Goal: Task Accomplishment & Management: Manage account settings

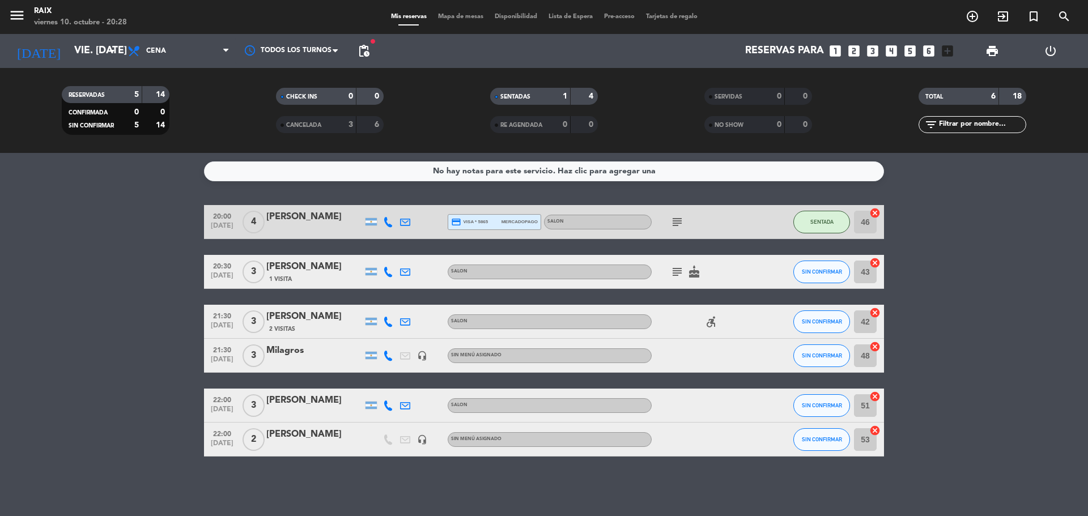
click at [677, 221] on icon "subject" at bounding box center [677, 222] width 14 height 14
click at [672, 271] on icon "subject" at bounding box center [677, 272] width 14 height 14
click at [116, 325] on bookings-row "20:00 [DATE] 4 [PERSON_NAME] credit_card visa * 5865 mercadopago SALON subject …" at bounding box center [544, 331] width 1088 height 252
click at [104, 49] on input "vie. [DATE]" at bounding box center [134, 51] width 131 height 23
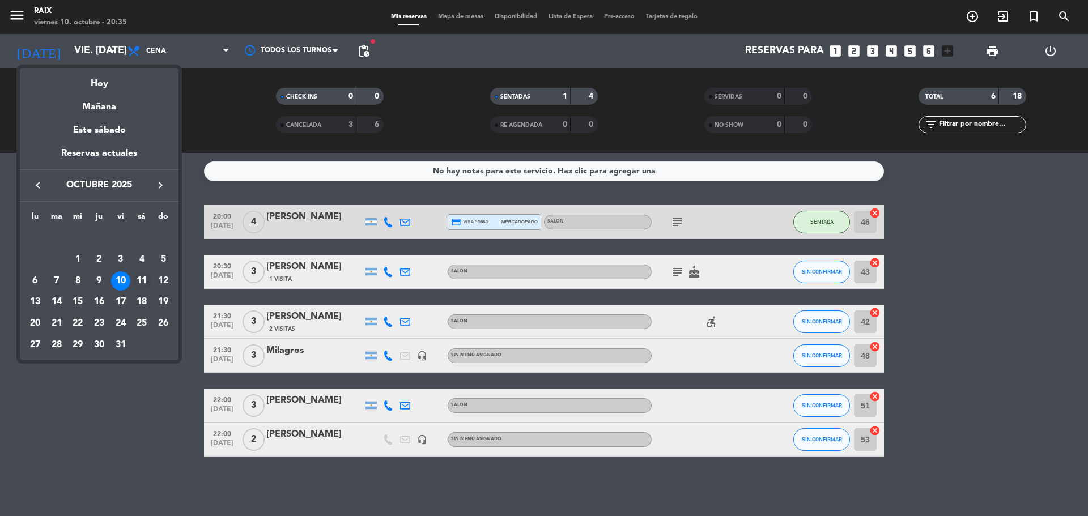
click at [138, 283] on div "11" at bounding box center [141, 280] width 19 height 19
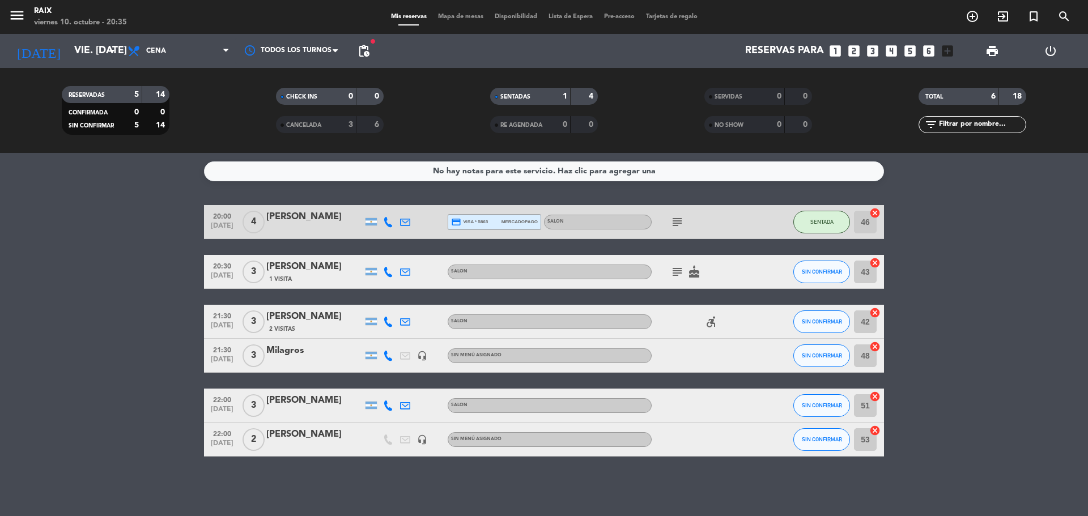
type input "sáb. [DATE]"
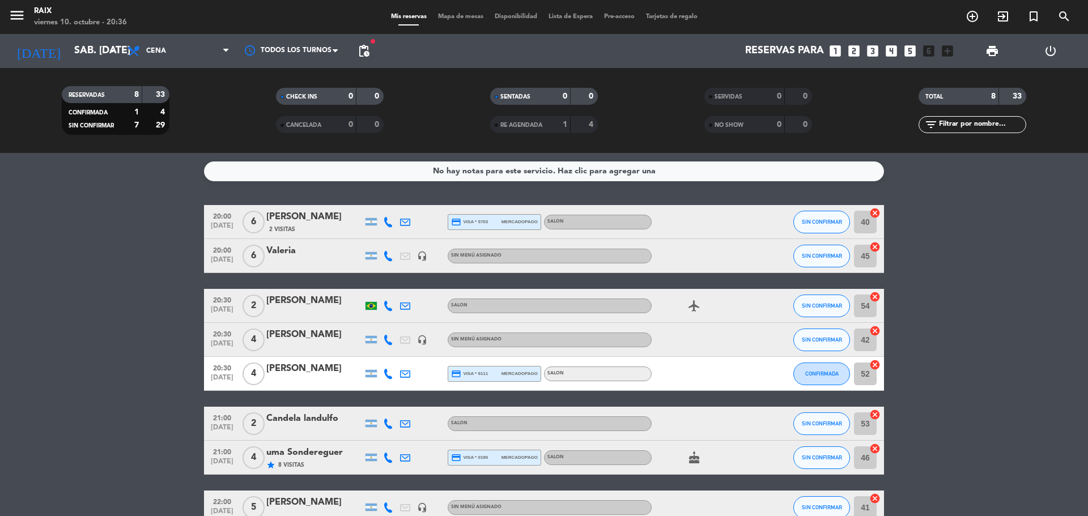
scroll to position [57, 0]
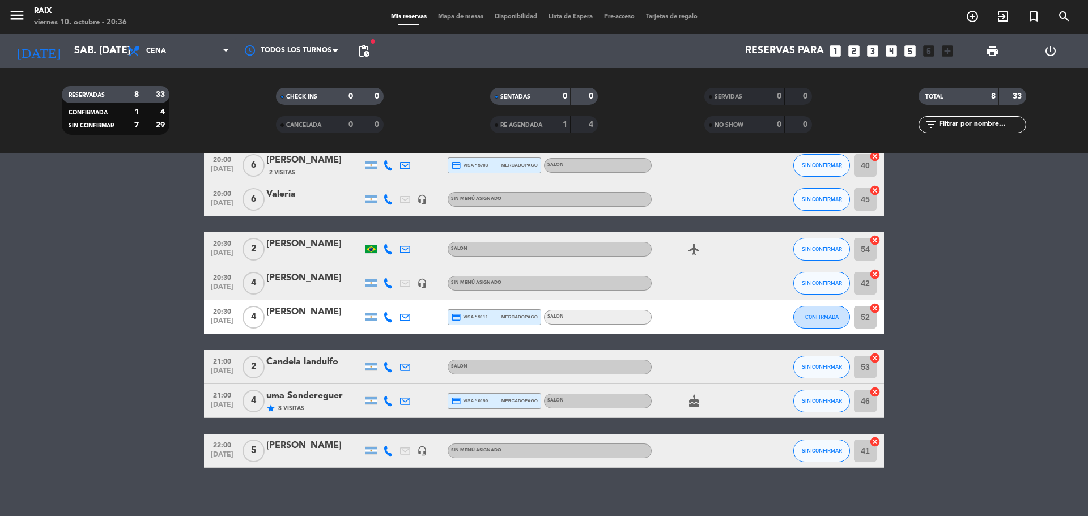
click at [387, 287] on icon at bounding box center [388, 283] width 10 height 10
click at [229, 280] on span "20:30" at bounding box center [222, 276] width 28 height 13
click at [279, 284] on div "[PERSON_NAME]" at bounding box center [314, 278] width 96 height 15
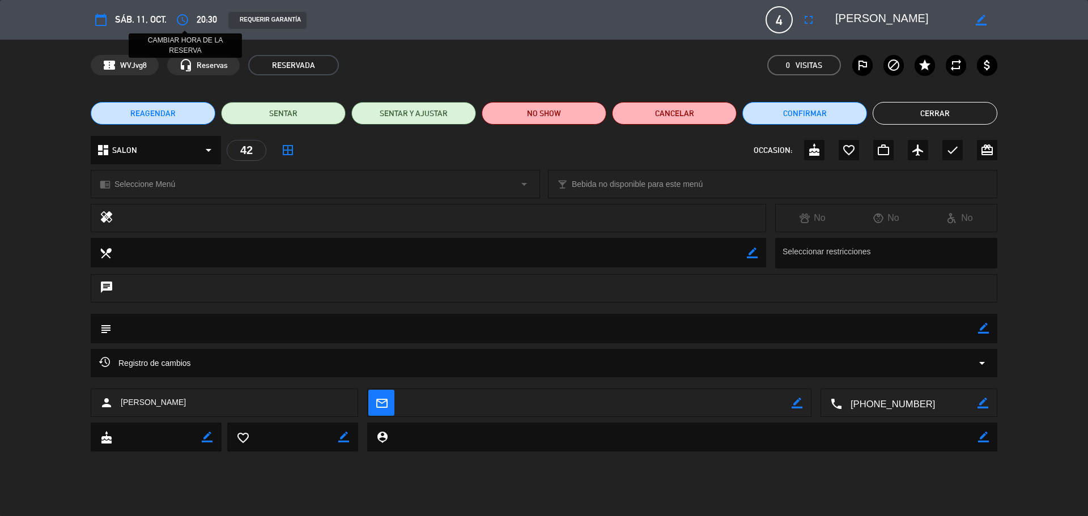
click at [190, 24] on button "access_time" at bounding box center [182, 20] width 20 height 20
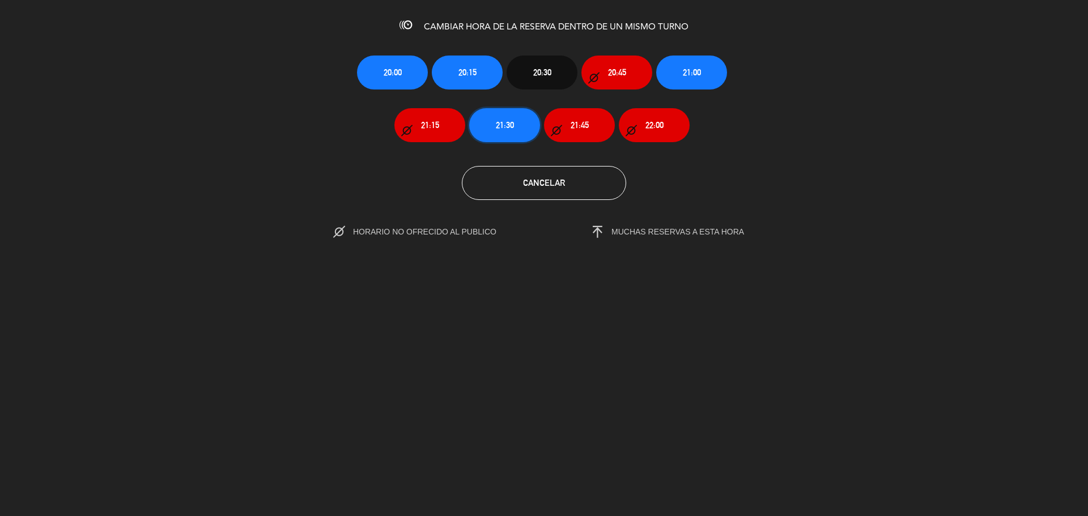
click at [510, 124] on span "21:30" at bounding box center [505, 124] width 18 height 13
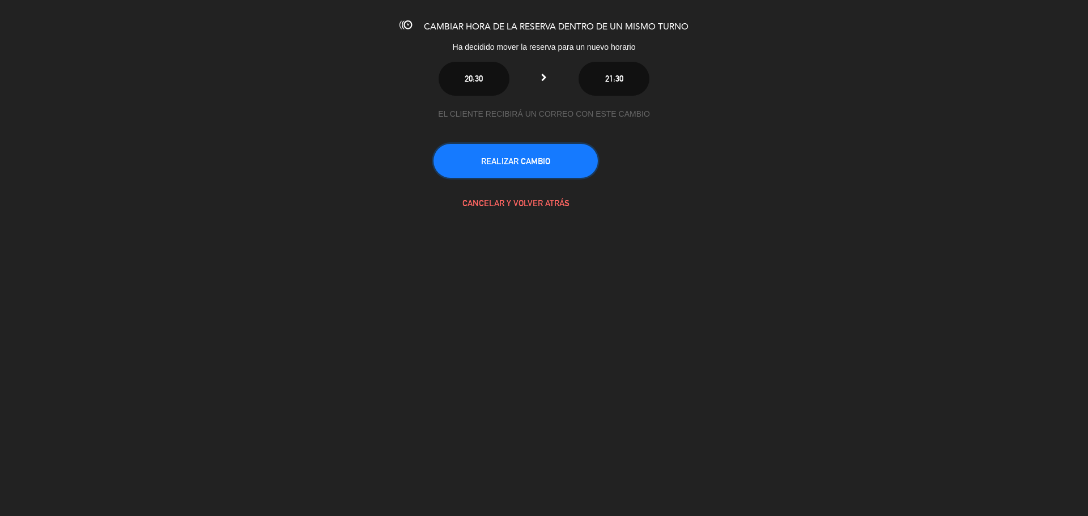
click at [527, 169] on button "REALIZAR CAMBIO" at bounding box center [515, 161] width 164 height 34
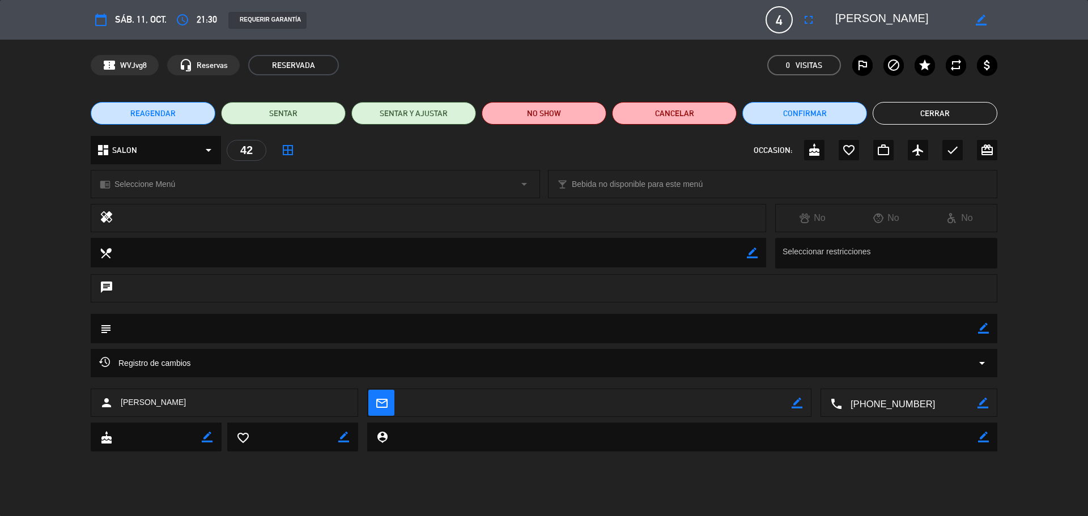
click at [906, 104] on button "Cerrar" at bounding box center [934, 113] width 125 height 23
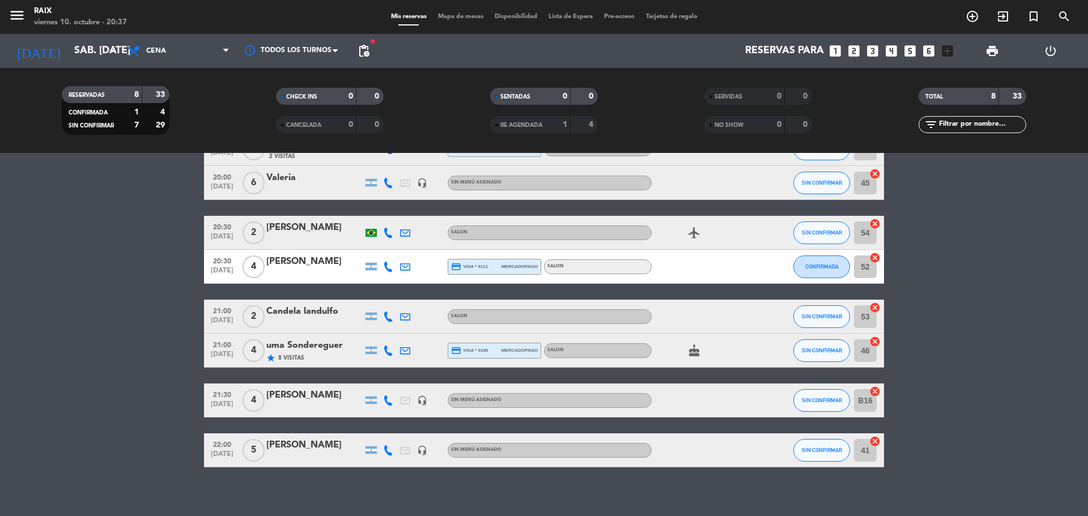
scroll to position [81, 0]
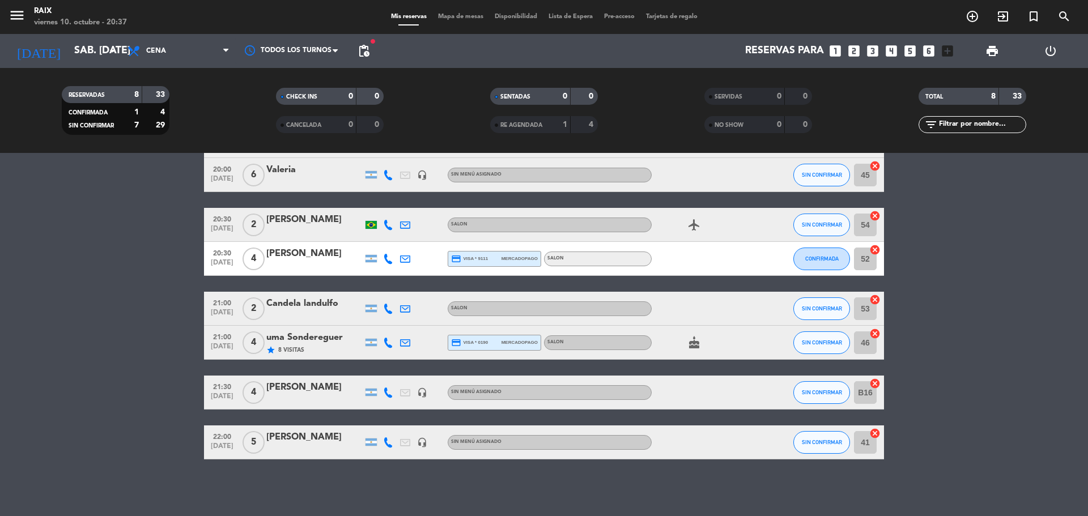
click at [875, 385] on icon "cancel" at bounding box center [874, 383] width 11 height 11
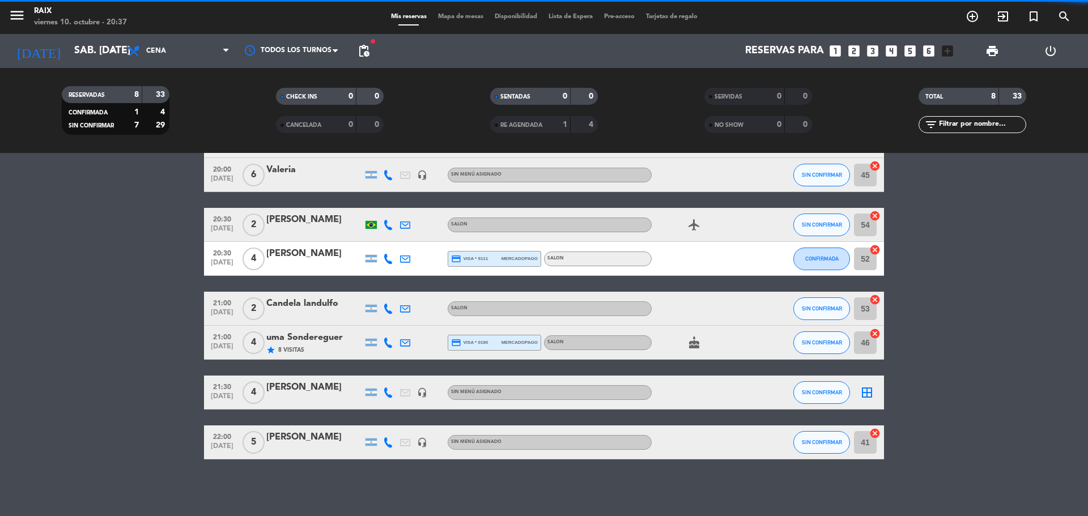
click at [870, 390] on icon "border_all" at bounding box center [867, 393] width 14 height 14
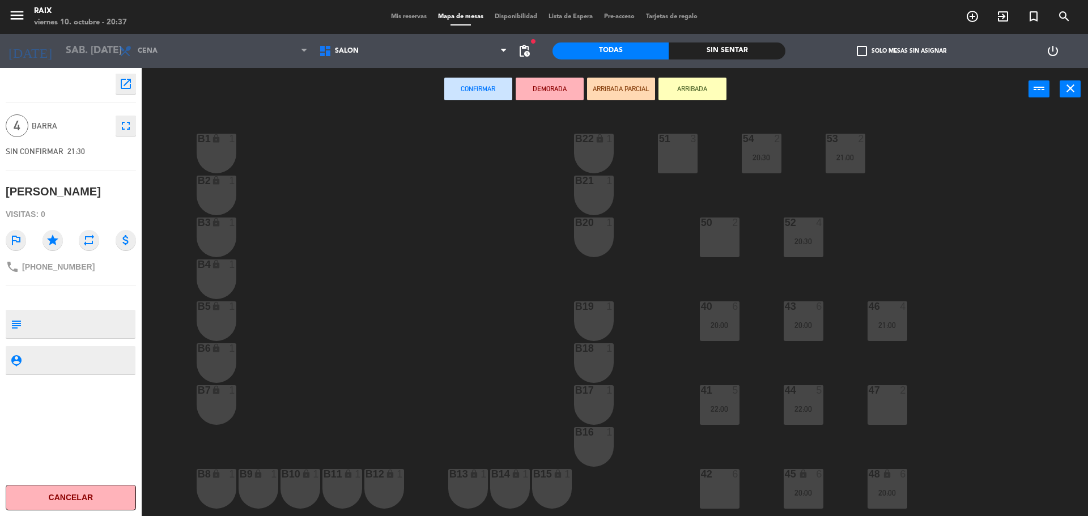
click at [696, 492] on div "51 3 53 2 21:00 54 2 20:30 B1 lock 1 B22 lock 1 B2 lock 1 B21 1 50 2 52 4 20:30…" at bounding box center [619, 316] width 935 height 406
click at [711, 493] on div "42 6" at bounding box center [720, 489] width 40 height 40
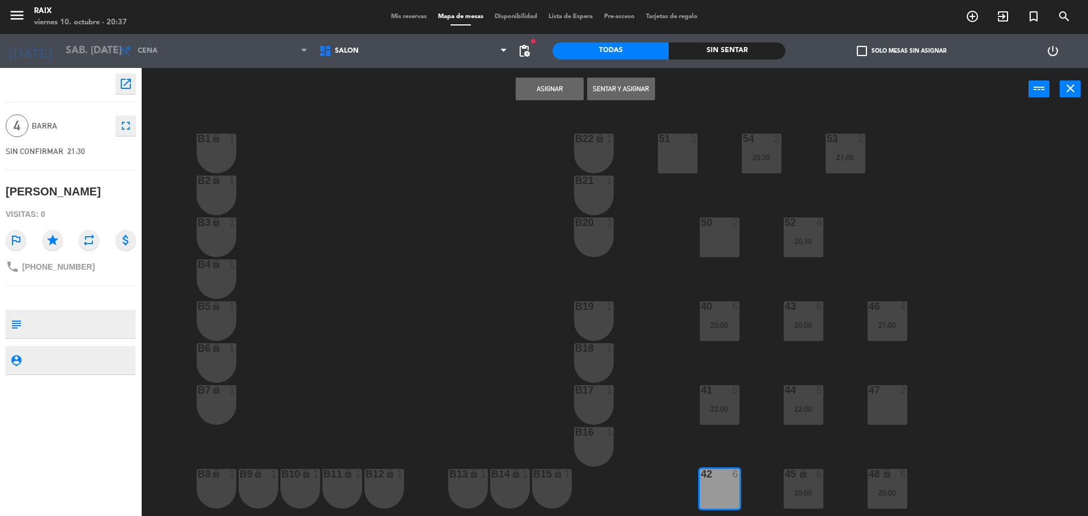
click at [546, 81] on button "Asignar" at bounding box center [550, 89] width 68 height 23
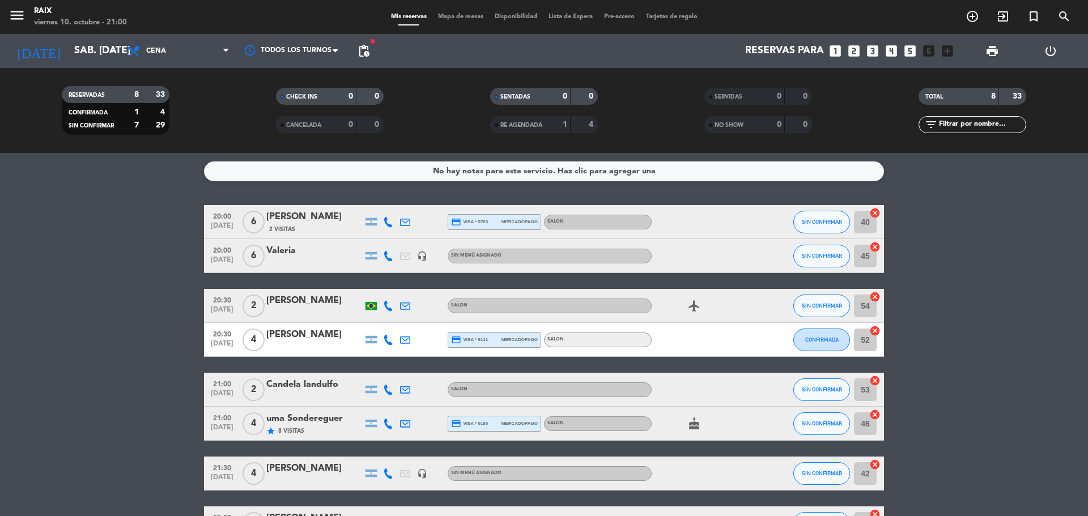
click at [121, 235] on bookings-row "20:00 [DATE] 6 [PERSON_NAME] 2 Visitas credit_card visa * 5703 mercadopago SALO…" at bounding box center [544, 372] width 1088 height 335
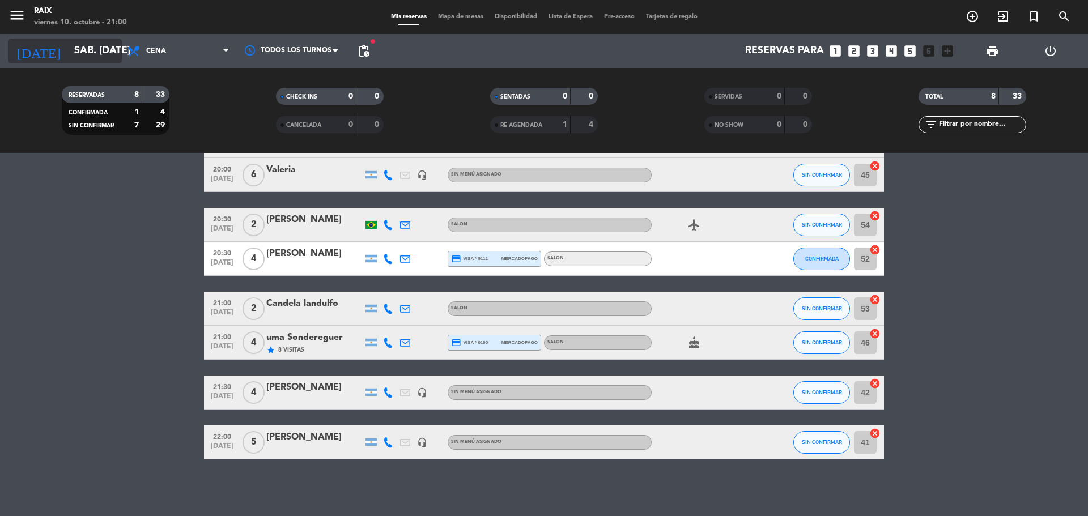
click at [92, 56] on input "sáb. [DATE]" at bounding box center [134, 51] width 131 height 23
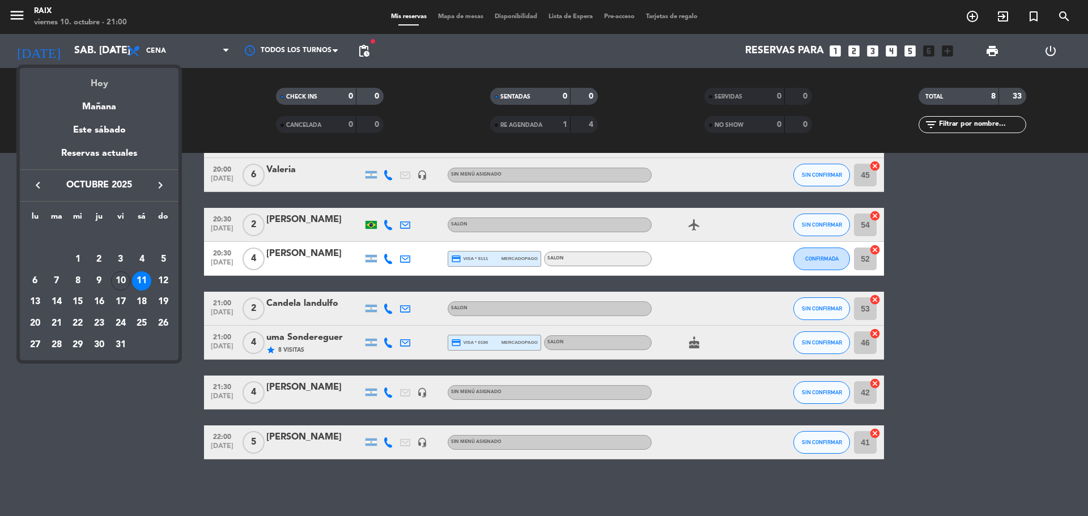
click at [103, 89] on div "Hoy" at bounding box center [99, 79] width 159 height 23
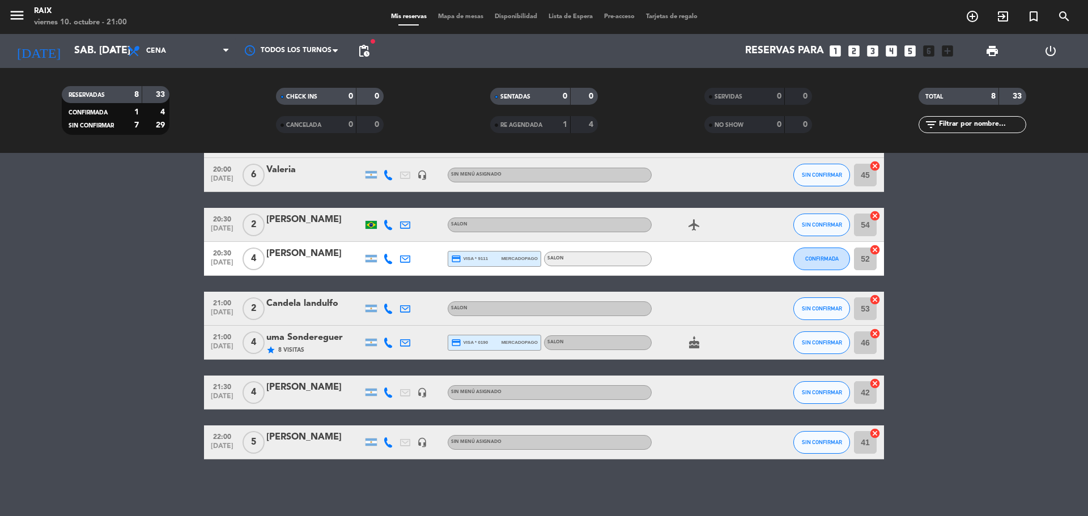
type input "vie. [DATE]"
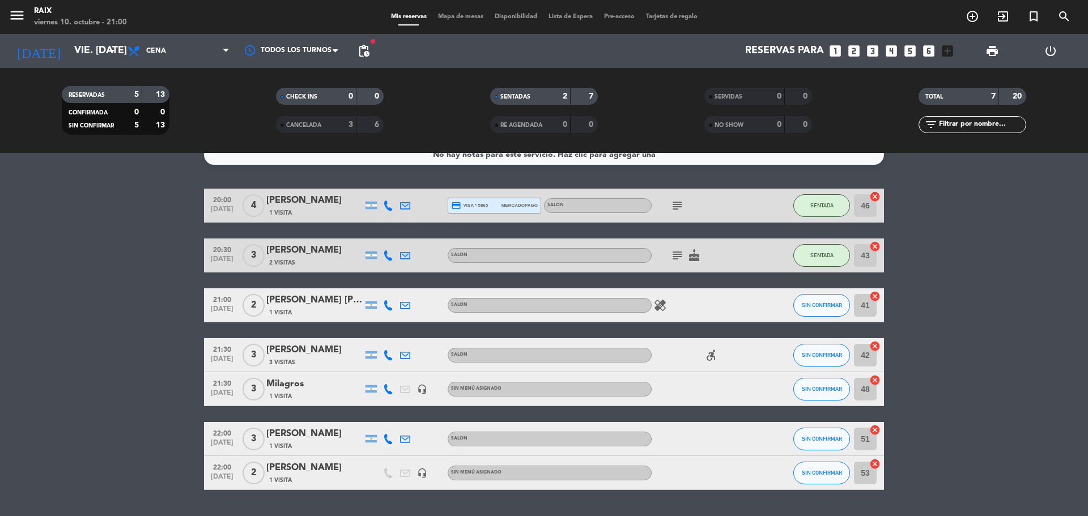
scroll to position [0, 0]
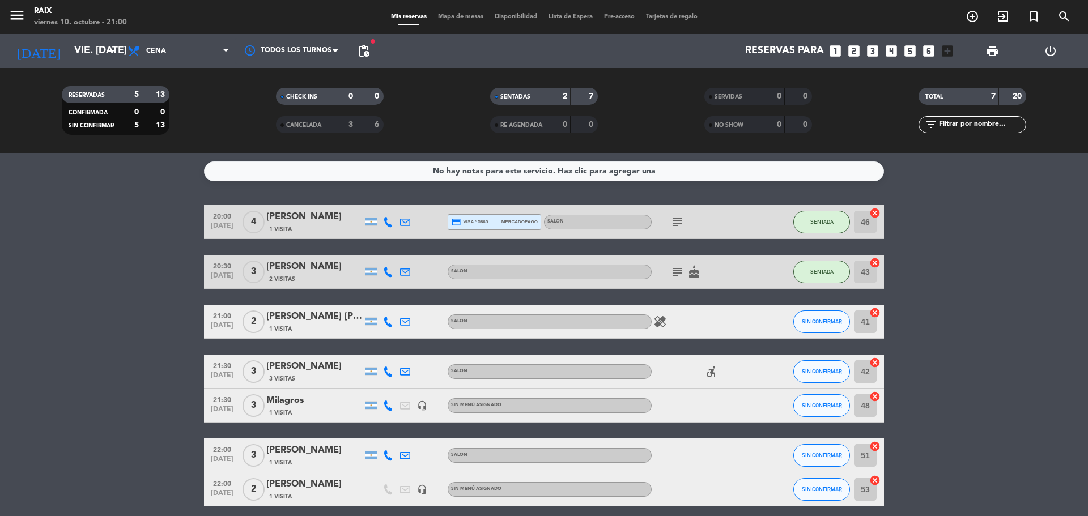
click at [464, 14] on span "Mapa de mesas" at bounding box center [460, 17] width 57 height 6
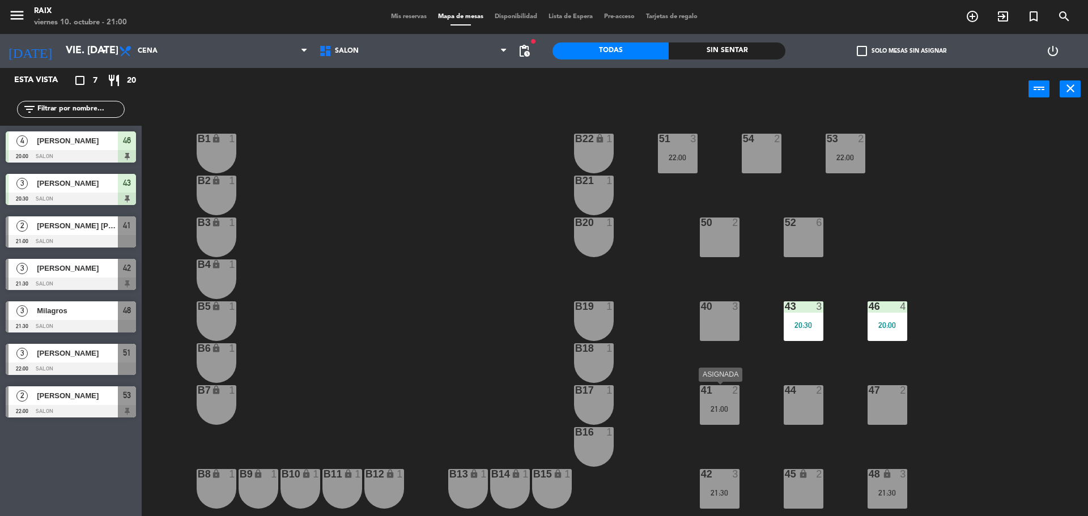
click at [701, 395] on div "41" at bounding box center [701, 390] width 1 height 10
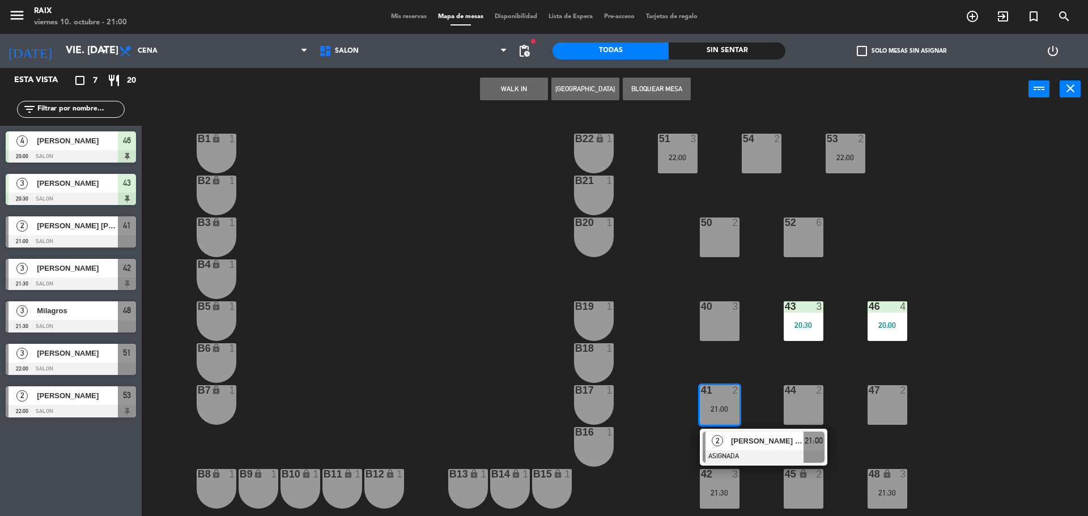
click at [763, 156] on div "54 2" at bounding box center [762, 154] width 40 height 40
click at [469, 83] on button "Mover" at bounding box center [478, 89] width 68 height 23
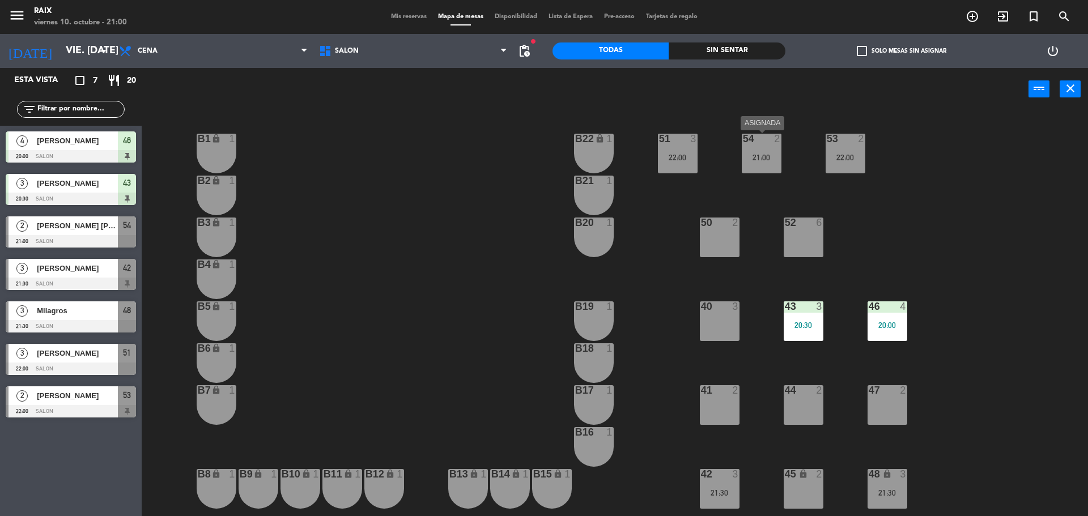
click at [772, 148] on div "54 2 21:00" at bounding box center [762, 154] width 40 height 40
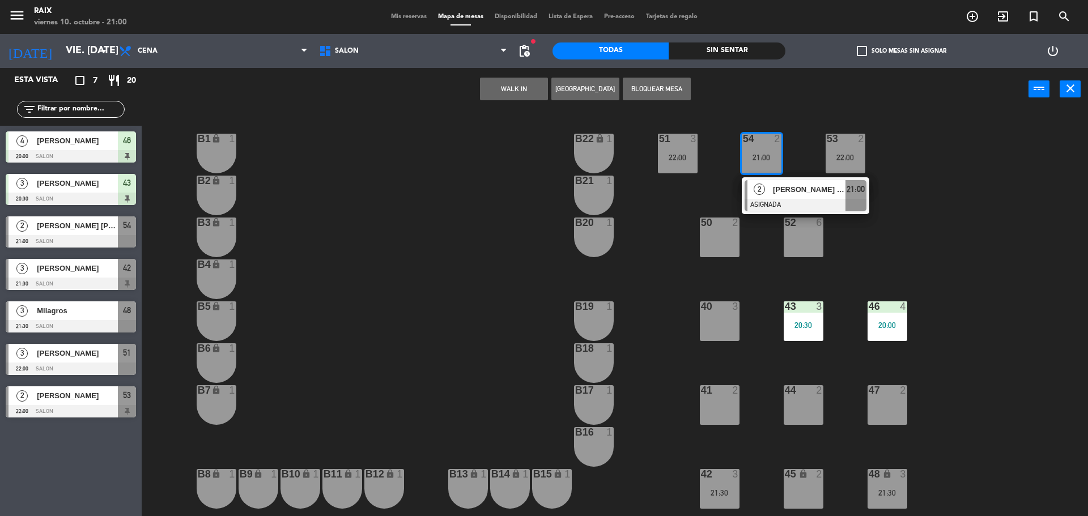
click at [832, 150] on div "53 2 22:00" at bounding box center [845, 154] width 40 height 40
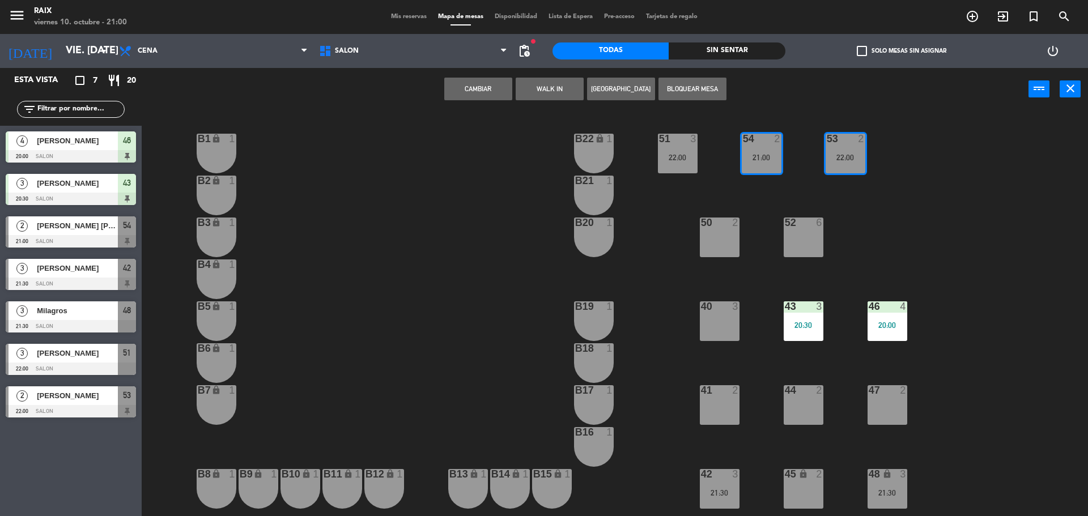
click at [460, 90] on button "Cambiar" at bounding box center [478, 89] width 68 height 23
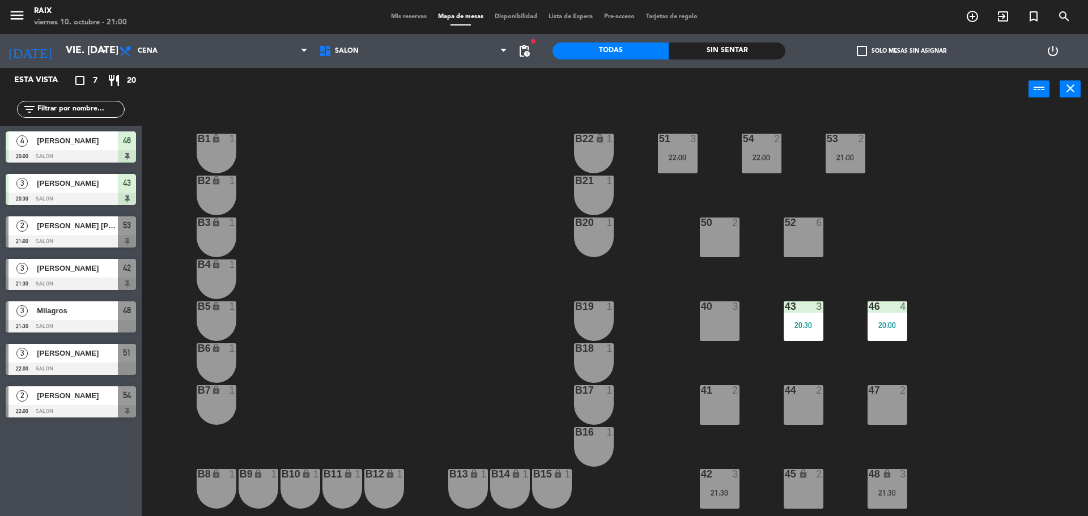
click at [417, 11] on div "menu RAIX viernes 10. octubre - 21:00 Mis reservas Mapa de mesas Disponibilidad…" at bounding box center [544, 17] width 1088 height 34
click at [410, 17] on span "Mis reservas" at bounding box center [408, 17] width 47 height 6
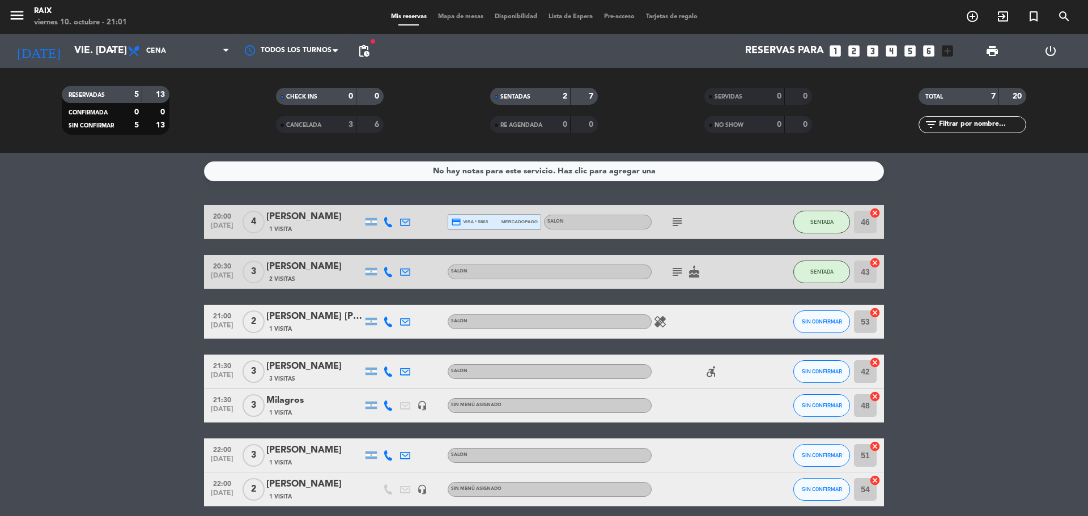
click at [301, 275] on div "2 Visitas" at bounding box center [314, 279] width 96 height 10
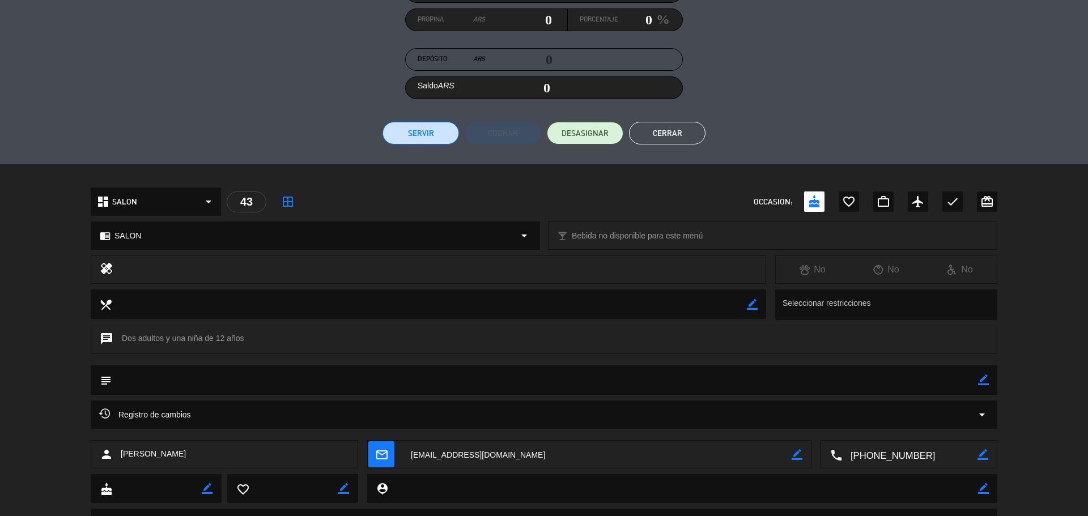
scroll to position [225, 0]
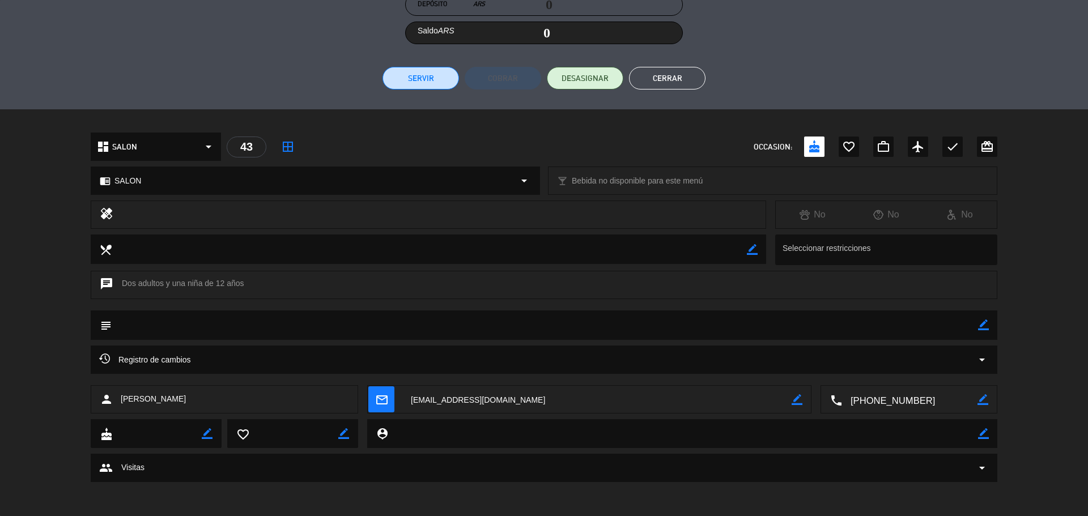
click at [880, 469] on div "group Visitas arrow_drop_down" at bounding box center [543, 468] width 889 height 14
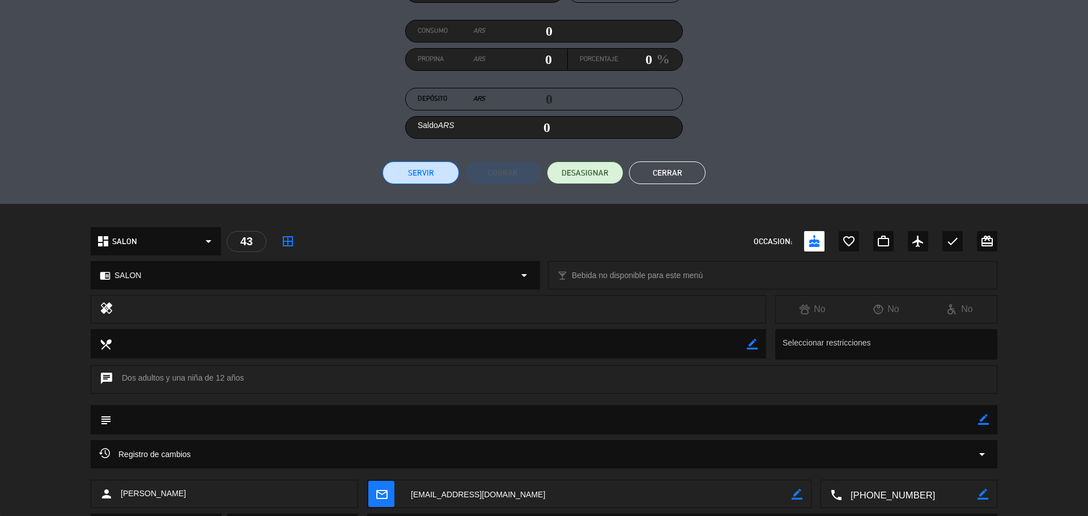
scroll to position [126, 0]
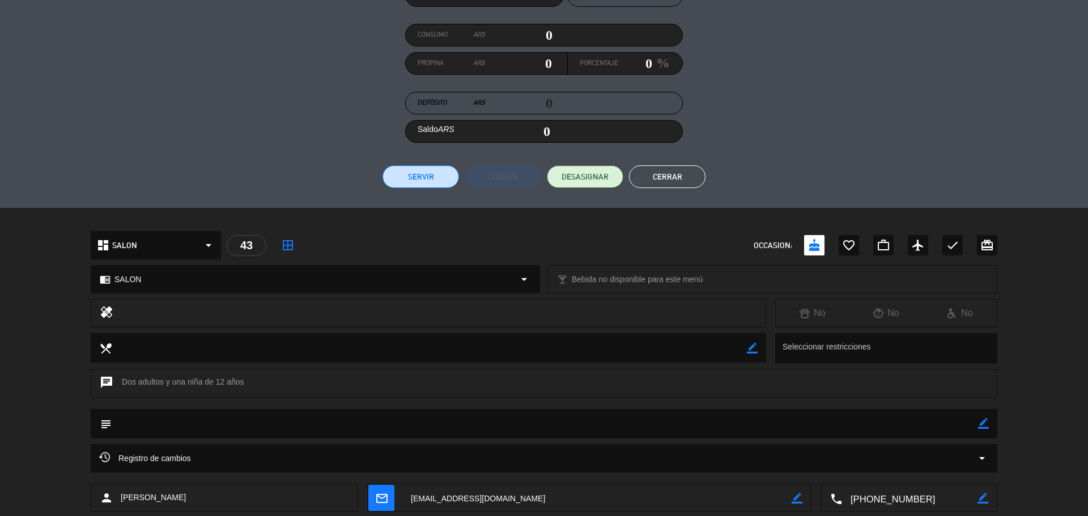
click at [675, 176] on button "Cerrar" at bounding box center [667, 176] width 76 height 23
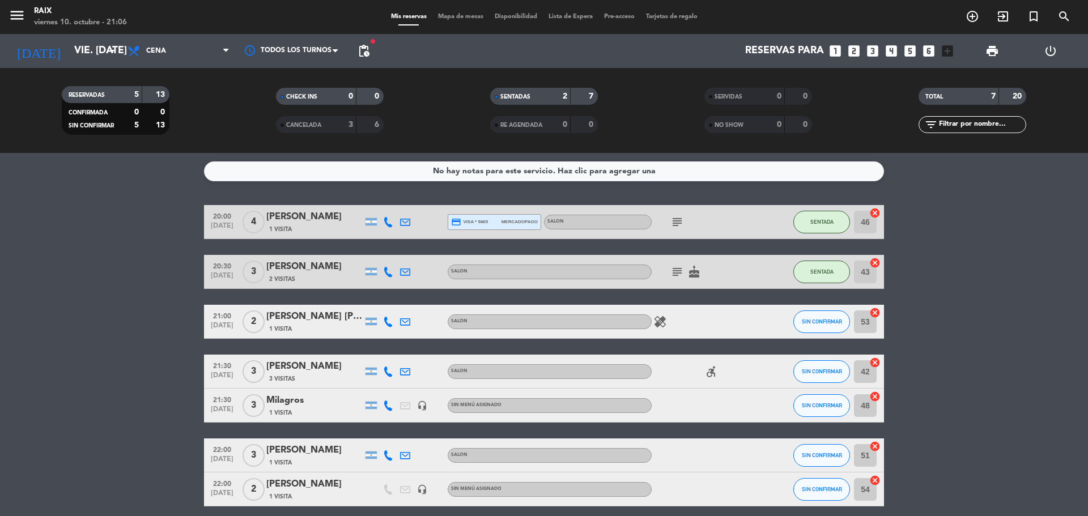
scroll to position [47, 0]
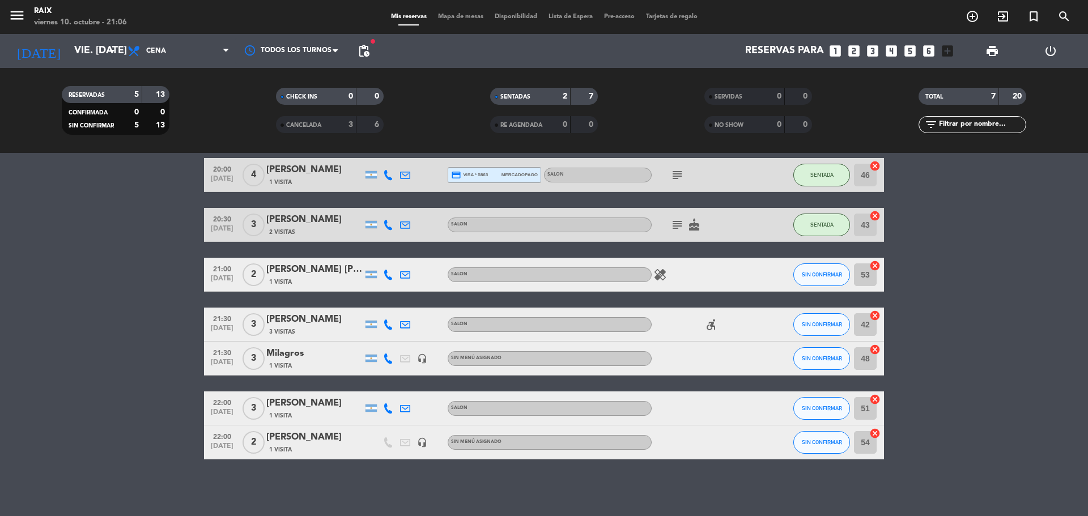
click at [659, 271] on icon "healing" at bounding box center [660, 275] width 14 height 14
click at [135, 315] on bookings-row "20:00 [DATE] 4 [PERSON_NAME] 1 Visita credit_card visa * 5865 mercadopago SALON…" at bounding box center [544, 308] width 1088 height 301
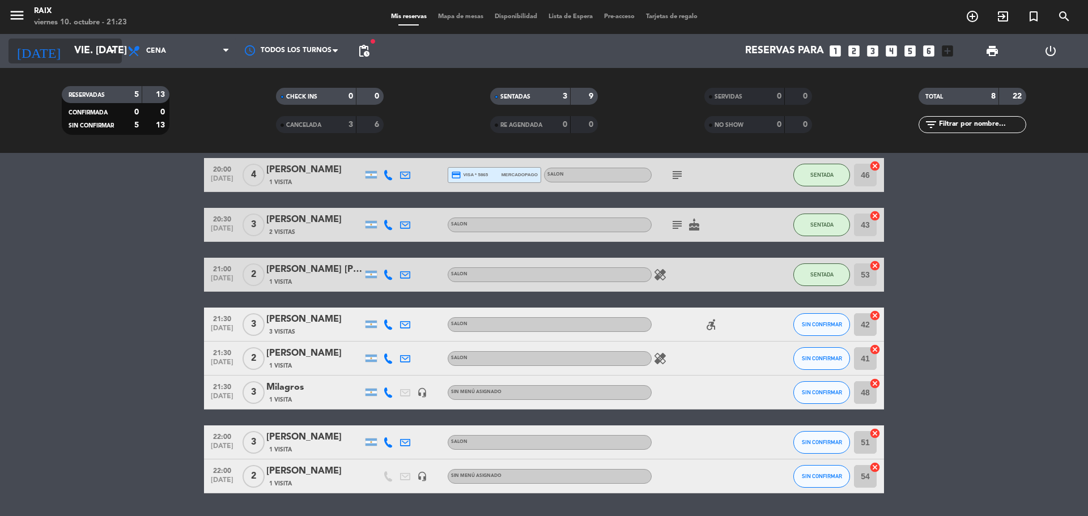
click at [86, 49] on input "vie. [DATE]" at bounding box center [134, 51] width 131 height 23
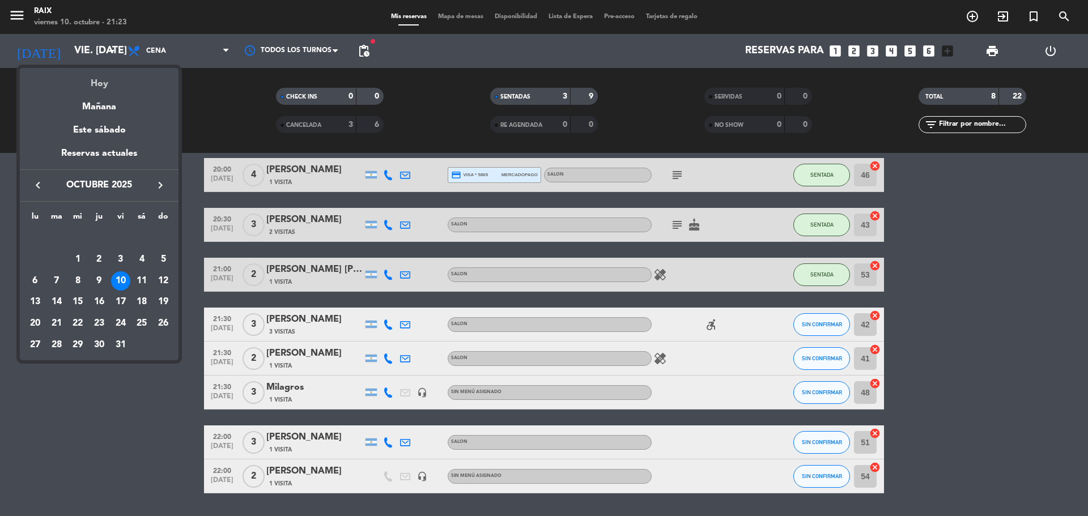
click at [104, 90] on div "Hoy" at bounding box center [99, 79] width 159 height 23
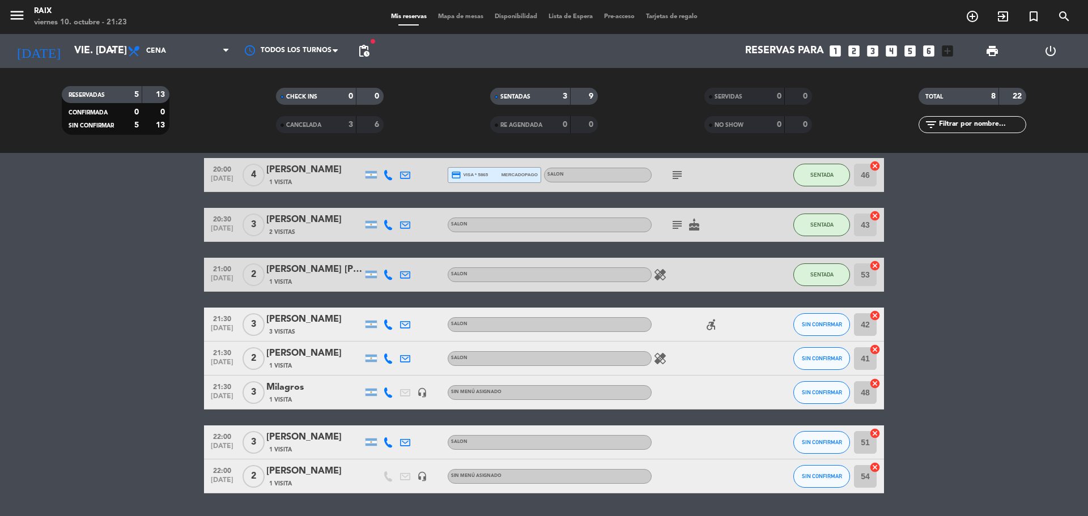
click at [657, 358] on icon "healing" at bounding box center [660, 359] width 14 height 14
click at [947, 389] on bookings-row "20:00 [DATE] 4 [PERSON_NAME] 1 Visita credit_card visa * 5865 mercadopago SALON…" at bounding box center [544, 325] width 1088 height 335
click at [875, 349] on icon "cancel" at bounding box center [874, 349] width 11 height 11
click at [870, 352] on icon "border_all" at bounding box center [867, 359] width 14 height 14
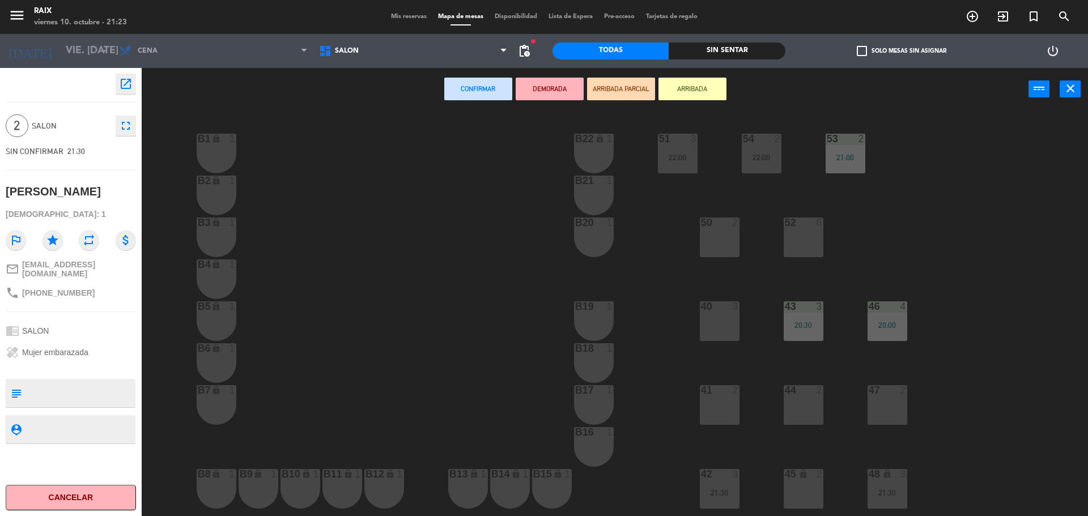
click at [814, 477] on div "2" at bounding box center [821, 474] width 19 height 11
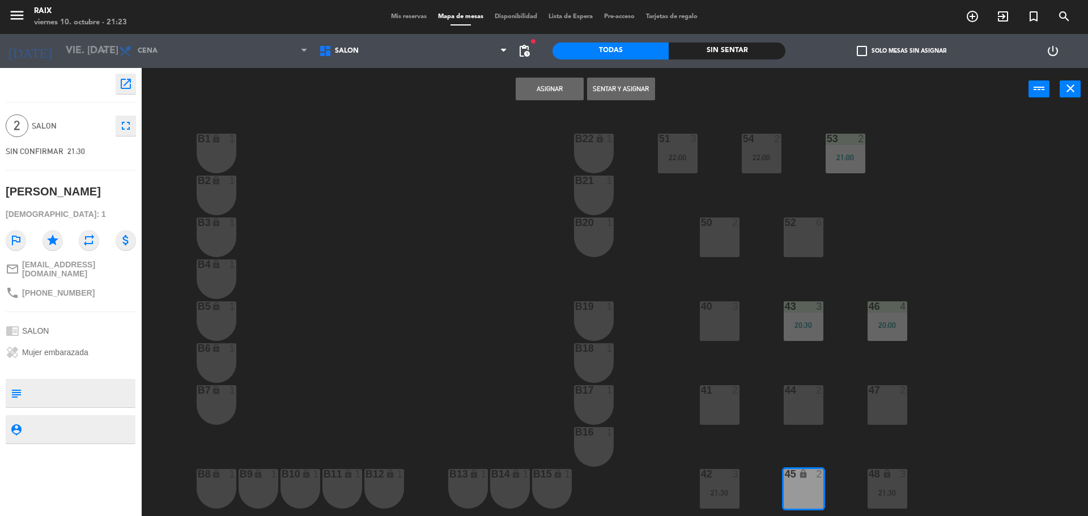
click at [551, 83] on button "Asignar" at bounding box center [550, 89] width 68 height 23
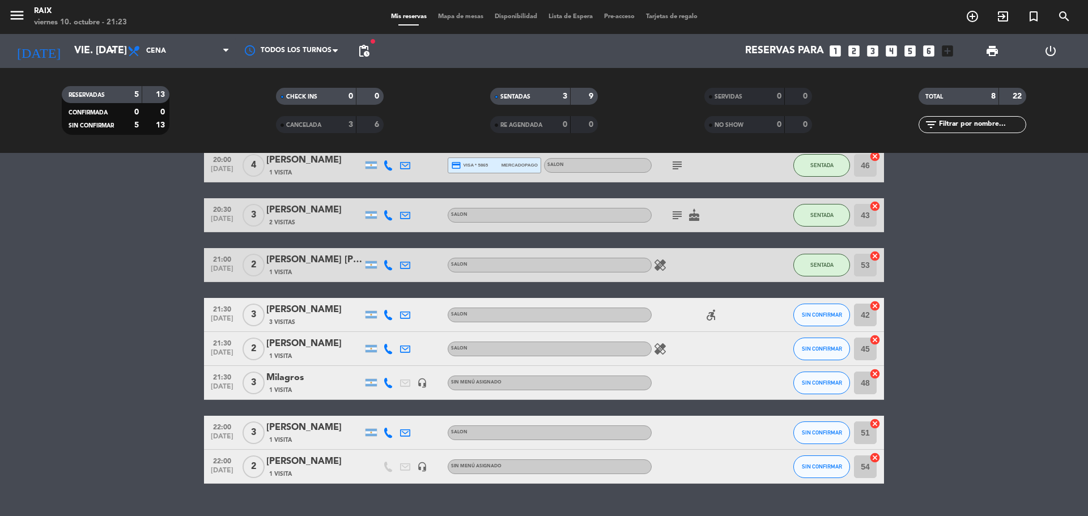
scroll to position [81, 0]
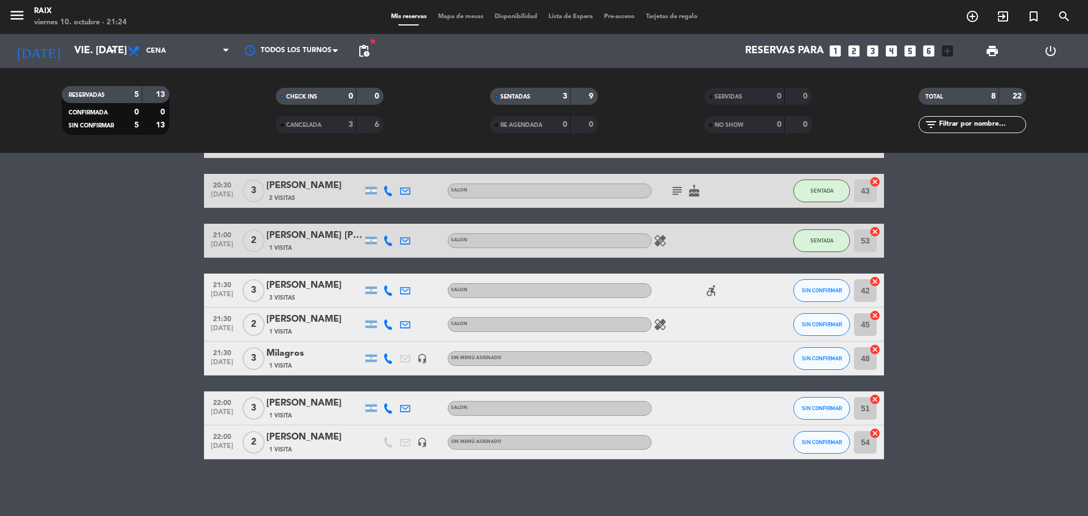
click at [872, 314] on icon "cancel" at bounding box center [874, 315] width 11 height 11
click at [868, 327] on icon "border_all" at bounding box center [867, 325] width 14 height 14
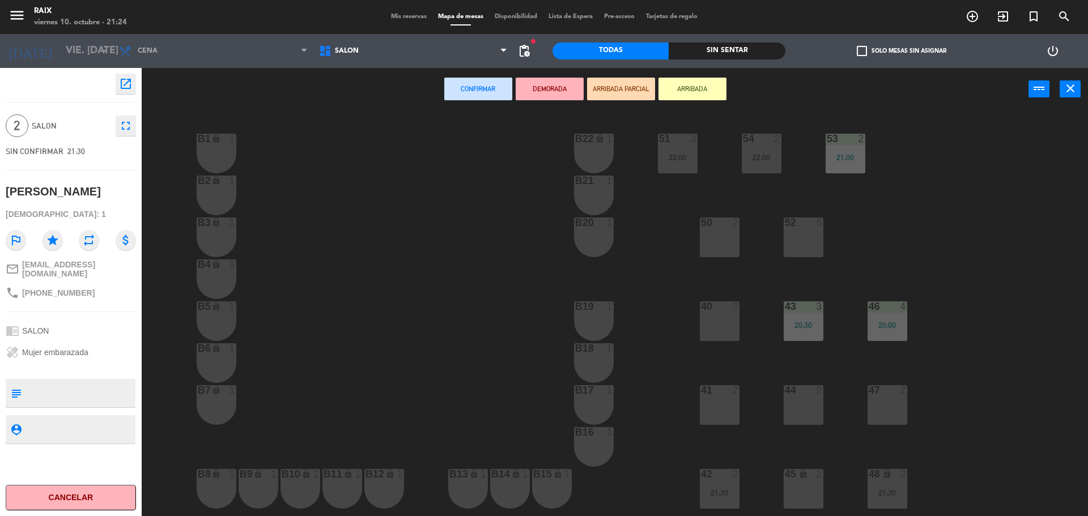
click at [730, 229] on div "50 2" at bounding box center [720, 238] width 40 height 40
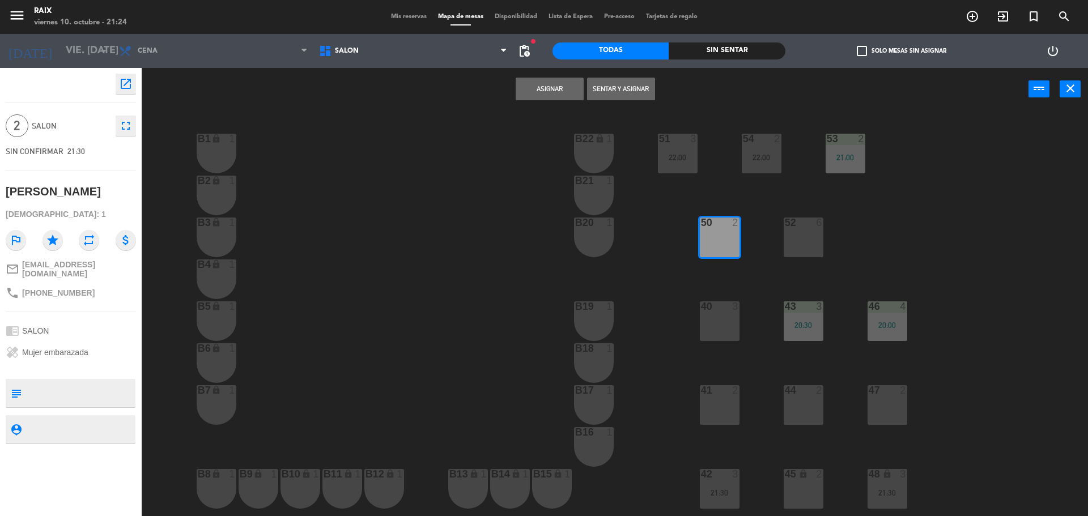
click at [540, 93] on button "Asignar" at bounding box center [550, 89] width 68 height 23
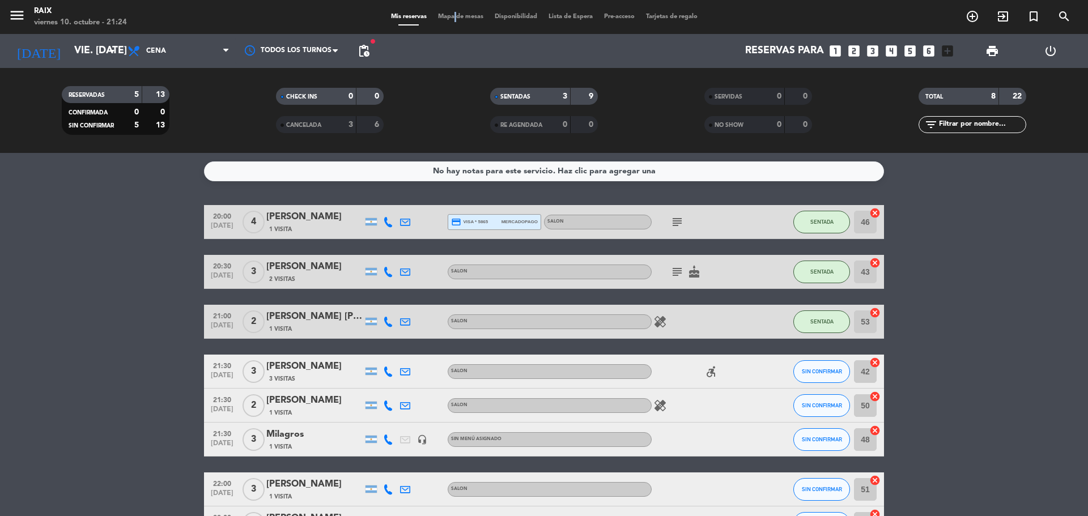
click at [449, 14] on span "Mapa de mesas" at bounding box center [460, 17] width 57 height 6
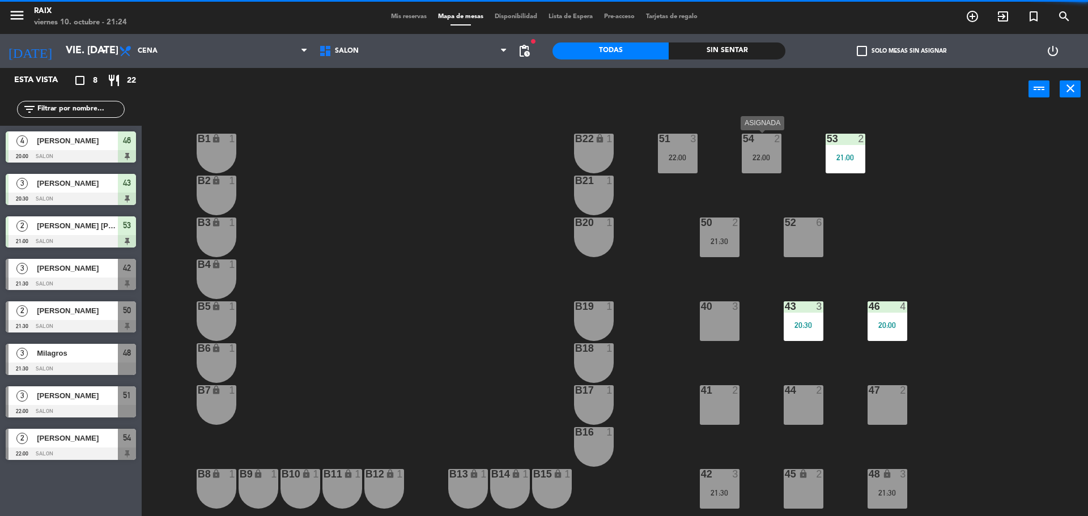
click at [750, 154] on div "22:00" at bounding box center [762, 158] width 40 height 8
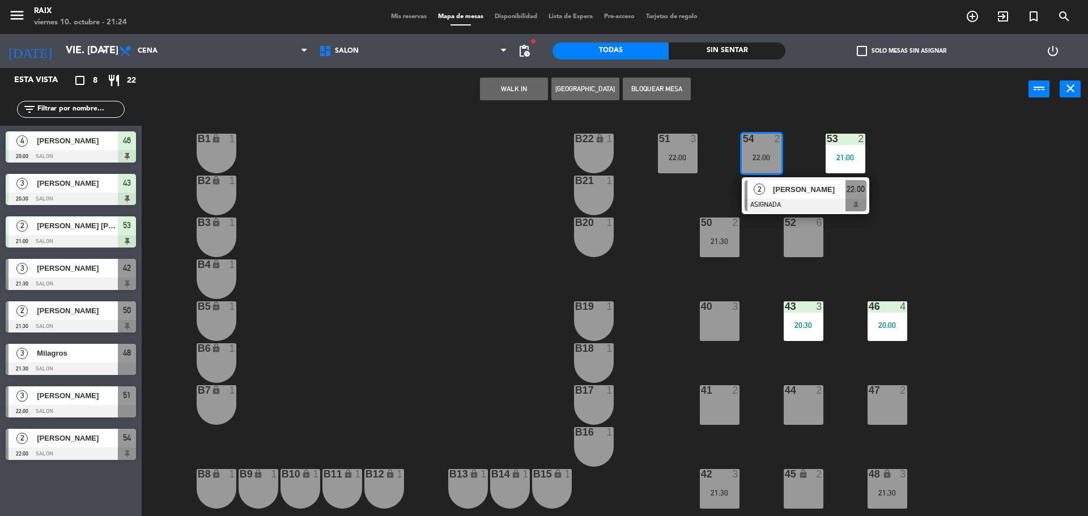
click at [813, 482] on div "45 lock 2" at bounding box center [803, 489] width 40 height 40
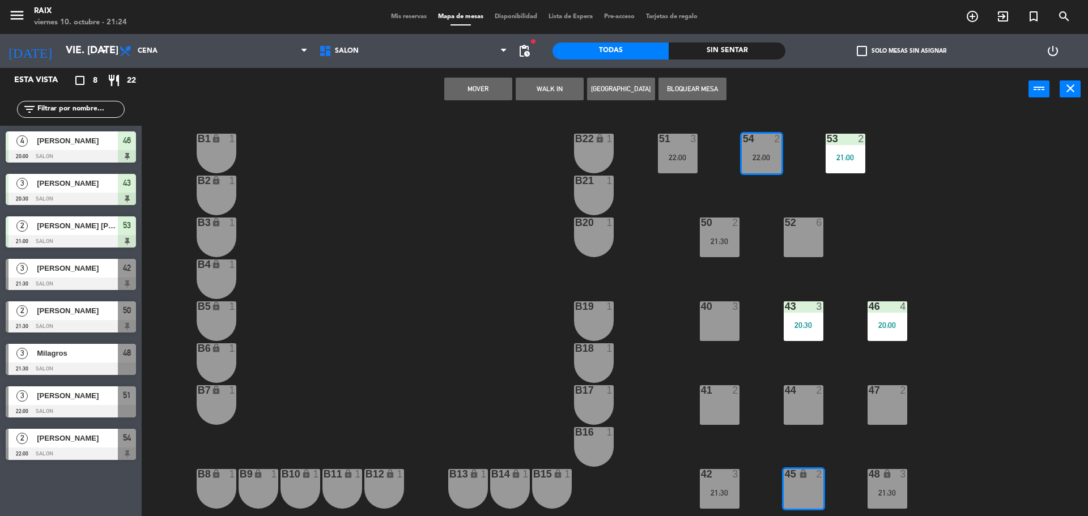
click at [488, 97] on button "Mover" at bounding box center [478, 89] width 68 height 23
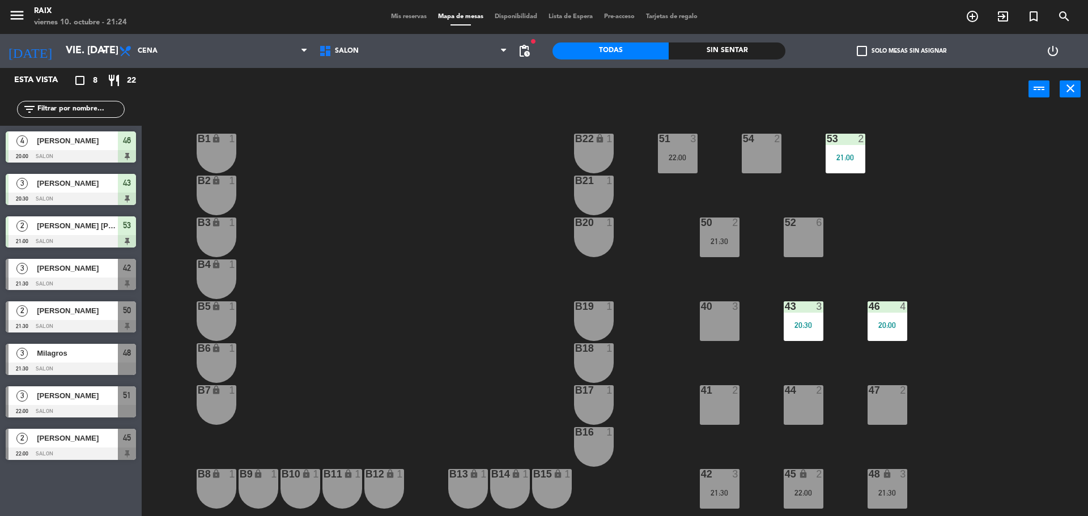
click at [726, 237] on div "21:30" at bounding box center [720, 241] width 40 height 8
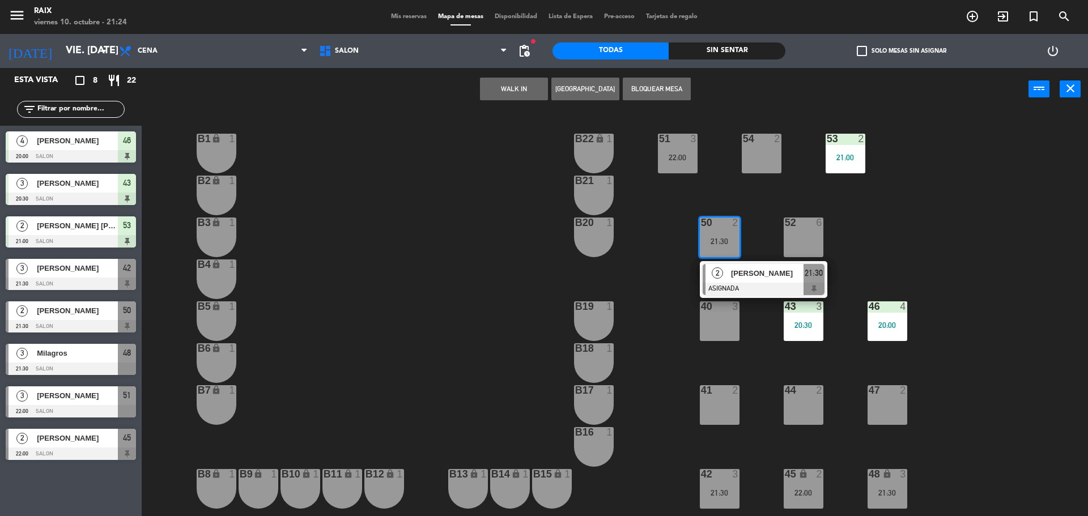
click at [752, 152] on div "54 2" at bounding box center [762, 154] width 40 height 40
click at [456, 92] on button "Mover" at bounding box center [478, 89] width 68 height 23
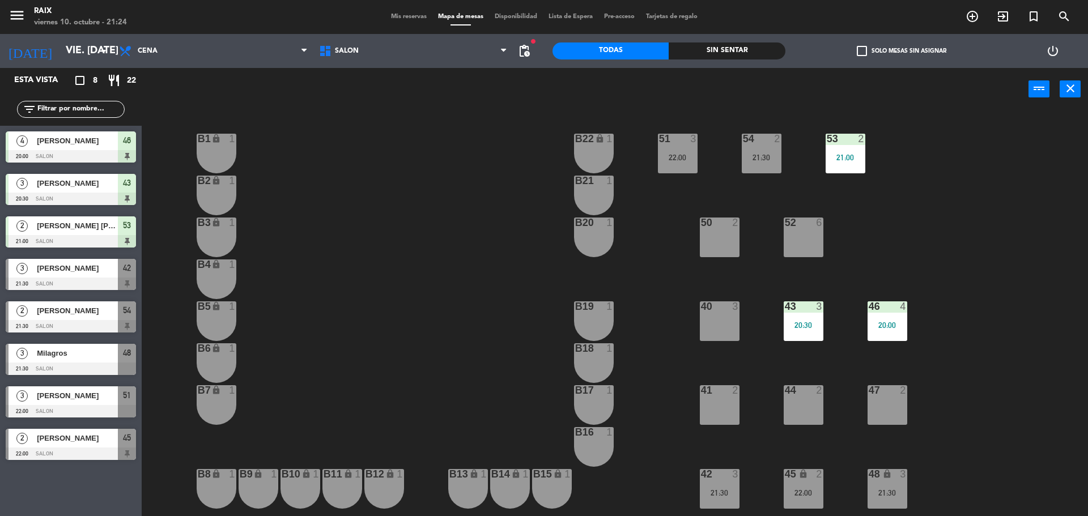
click at [421, 19] on span "Mis reservas" at bounding box center [408, 17] width 47 height 6
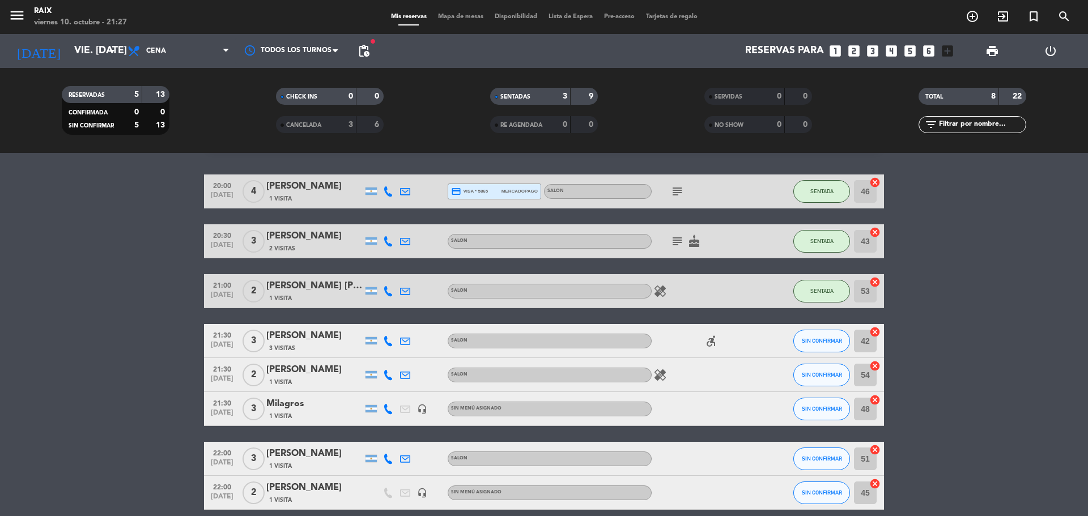
scroll to position [35, 0]
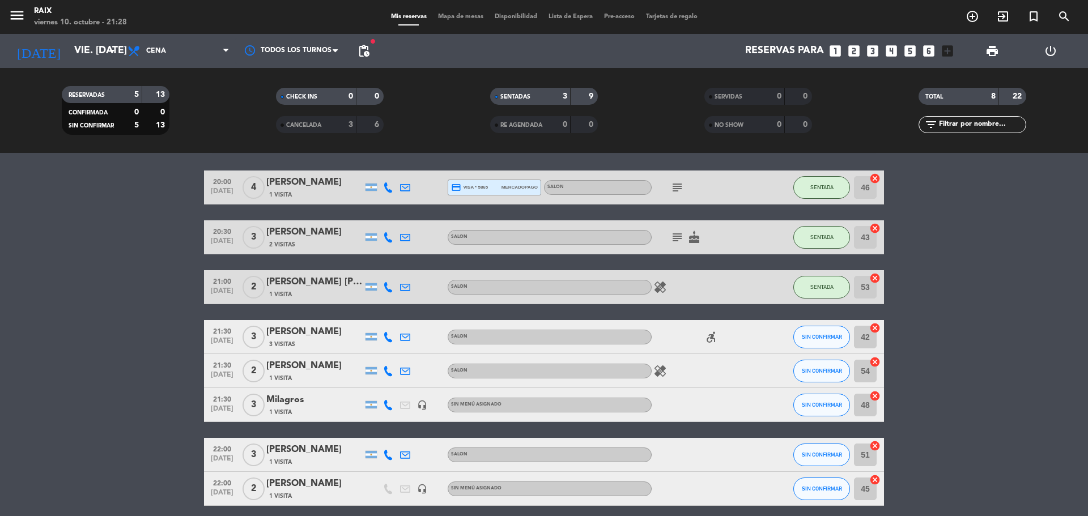
click at [663, 373] on icon "healing" at bounding box center [660, 371] width 14 height 14
click at [710, 340] on icon "accessible_forward" at bounding box center [711, 337] width 14 height 14
click at [663, 291] on icon "healing" at bounding box center [660, 287] width 14 height 14
click at [964, 374] on bookings-row "20:00 [DATE] 4 [PERSON_NAME] 1 Visita credit_card visa * 5865 mercadopago SALON…" at bounding box center [544, 338] width 1088 height 335
click at [646, 376] on div "SALON" at bounding box center [550, 371] width 204 height 15
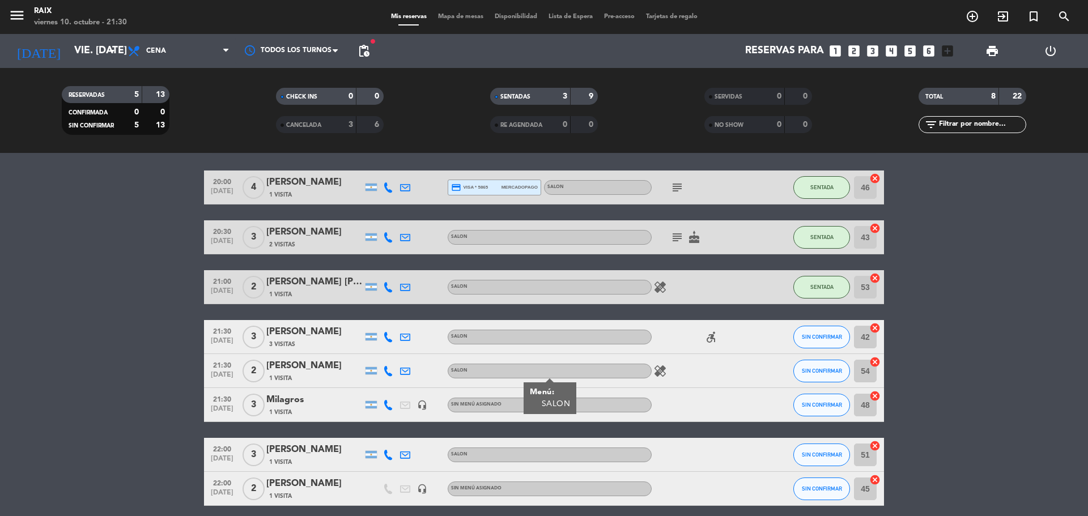
click at [656, 375] on icon "healing" at bounding box center [660, 371] width 14 height 14
click at [940, 482] on bookings-row "20:00 [DATE] 4 [PERSON_NAME] 1 Visita credit_card visa * 5865 mercadopago SALON…" at bounding box center [544, 338] width 1088 height 335
click at [100, 43] on input "vie. [DATE]" at bounding box center [134, 51] width 131 height 23
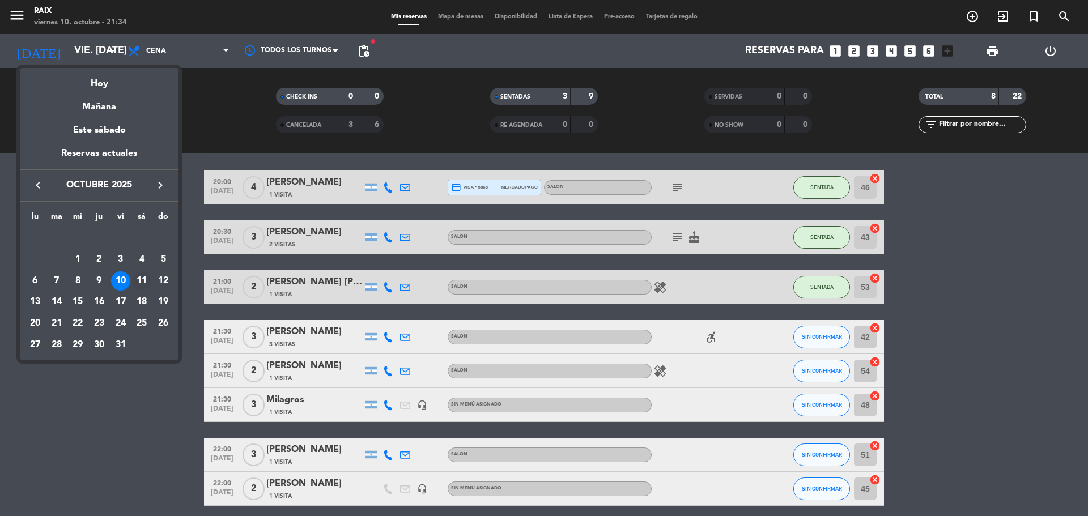
click at [139, 283] on div "11" at bounding box center [141, 280] width 19 height 19
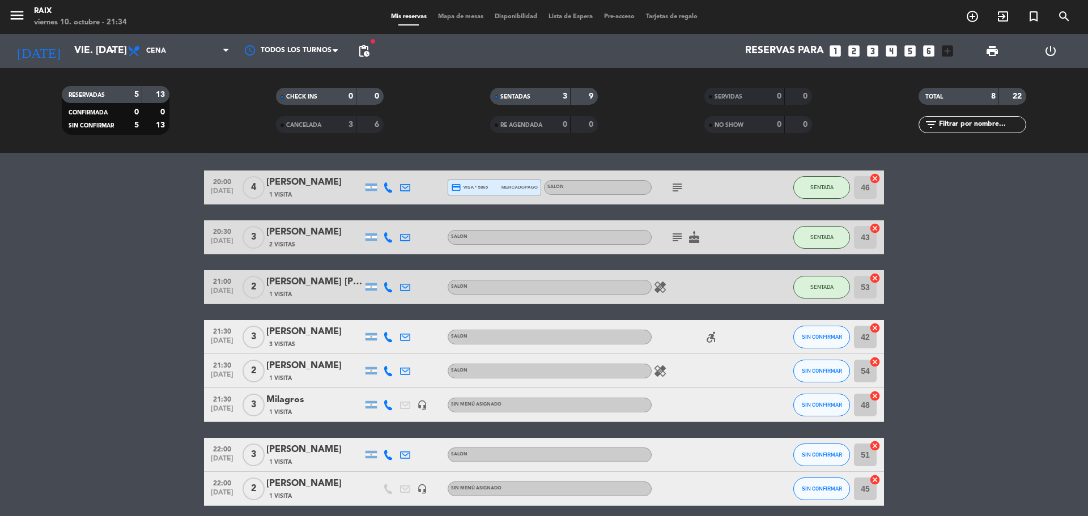
type input "sáb. [DATE]"
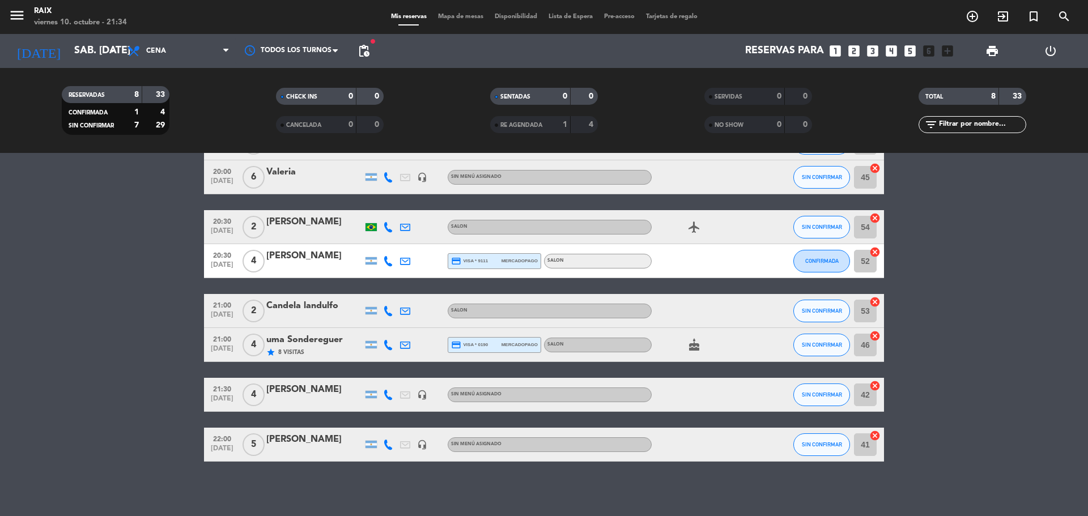
scroll to position [81, 0]
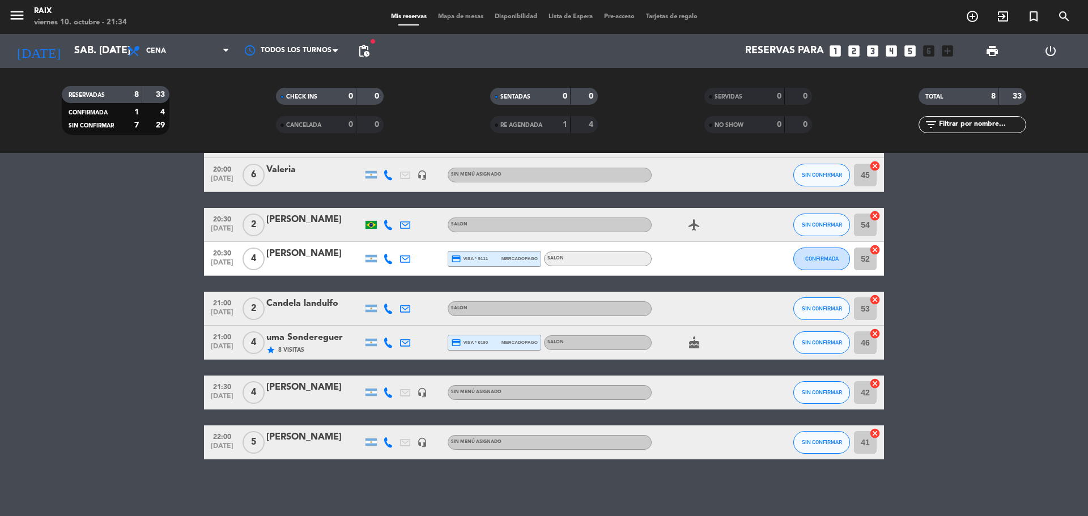
click at [472, 19] on span "Mapa de mesas" at bounding box center [460, 17] width 57 height 6
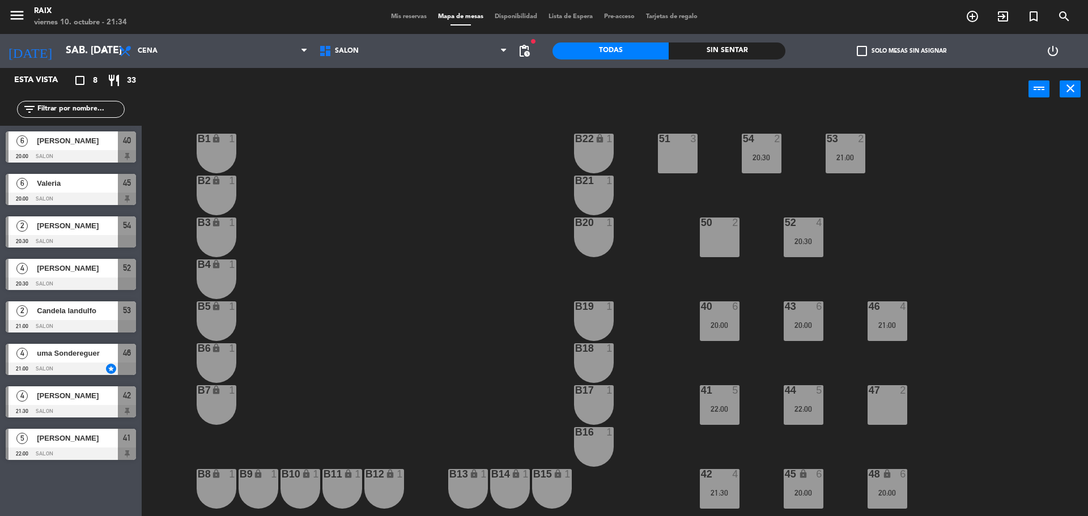
click at [591, 450] on div "B16 1" at bounding box center [594, 447] width 40 height 40
click at [606, 393] on div "1" at bounding box center [609, 390] width 7 height 10
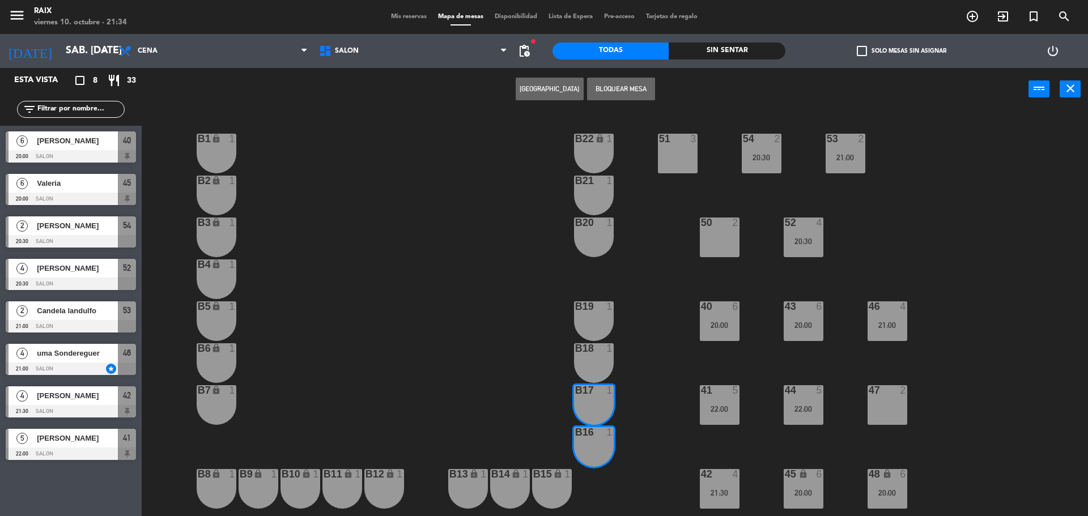
click at [603, 342] on div "51 3 53 2 21:00 54 2 20:30 B1 lock 1 B22 lock 1 B2 lock 1 B21 1 50 2 52 4 20:30…" at bounding box center [619, 316] width 935 height 406
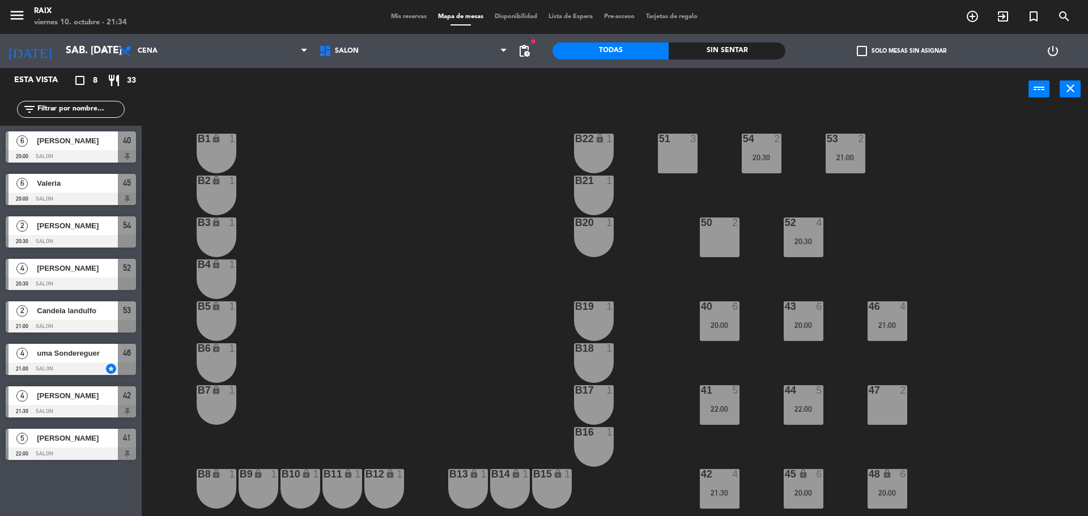
click at [603, 320] on div "B19 1" at bounding box center [594, 321] width 40 height 40
click at [603, 354] on div "B18 1" at bounding box center [594, 348] width 40 height 11
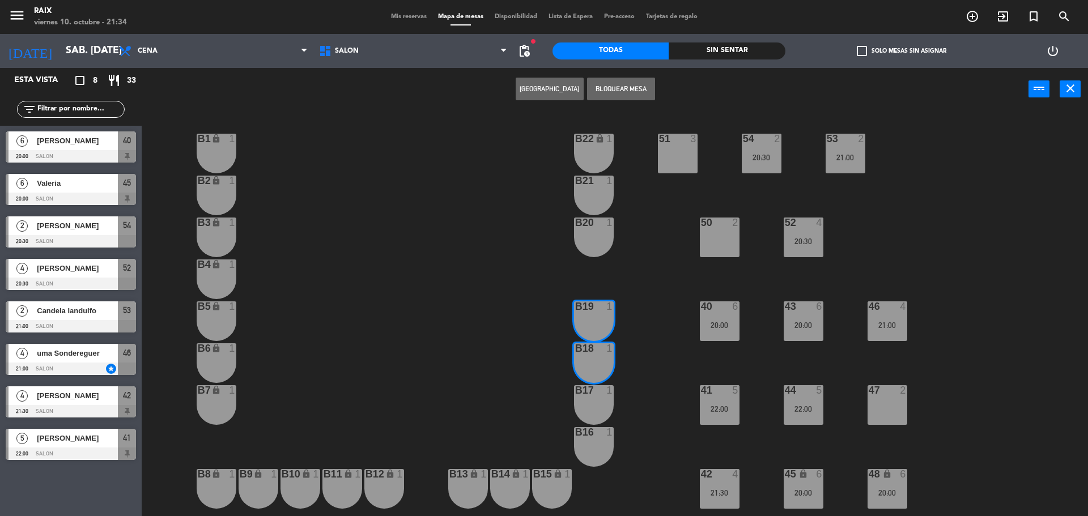
click at [597, 396] on div "B17 1" at bounding box center [594, 390] width 40 height 11
click at [593, 425] on div "51 3 53 2 21:00 54 2 20:30 B1 lock 1 B22 lock 1 B2 lock 1 B21 1 50 2 52 4 20:30…" at bounding box center [619, 316] width 935 height 406
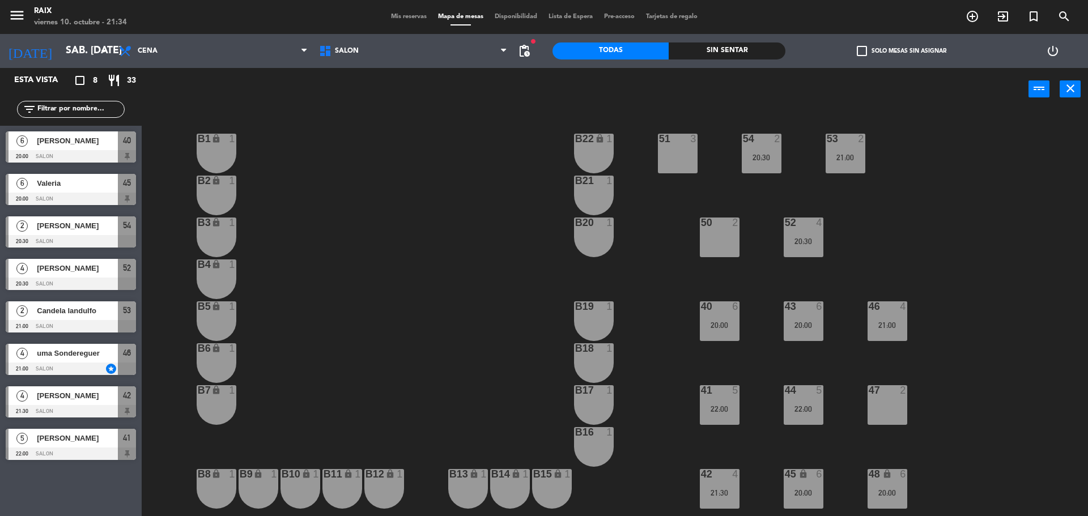
click at [591, 431] on div at bounding box center [593, 432] width 19 height 10
click at [598, 406] on div "B17 1" at bounding box center [594, 405] width 40 height 40
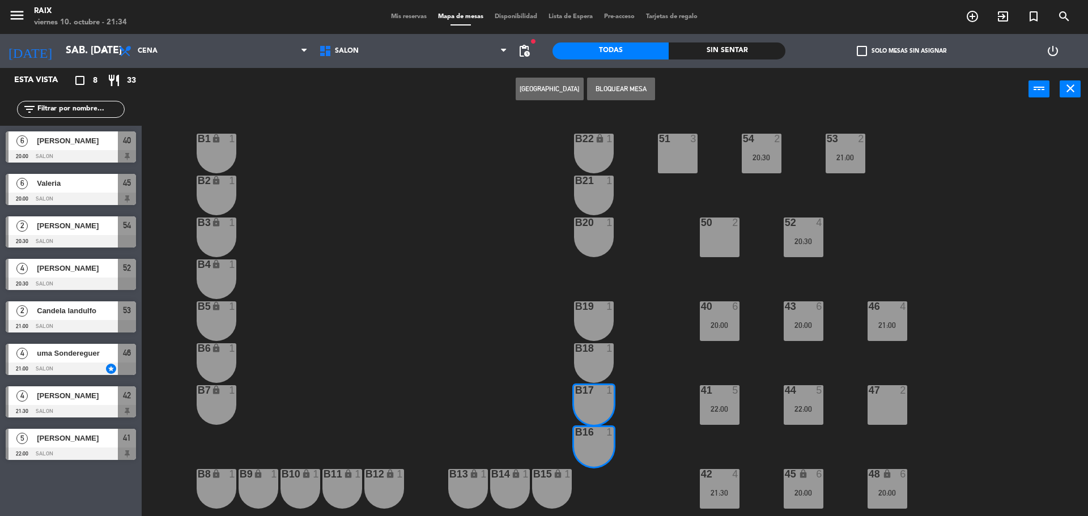
click at [586, 361] on div "B18 1" at bounding box center [594, 363] width 40 height 40
click at [597, 320] on div "B19 1" at bounding box center [594, 321] width 40 height 40
click at [631, 80] on button "Bloquear Mesa" at bounding box center [621, 89] width 68 height 23
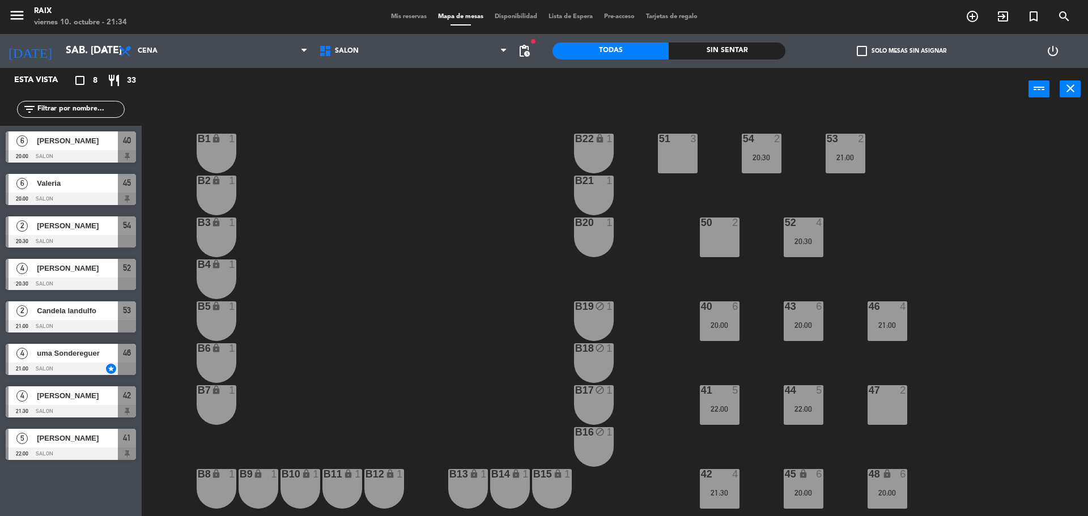
click at [595, 226] on div at bounding box center [593, 223] width 19 height 10
click at [595, 193] on div "B21 1" at bounding box center [594, 196] width 40 height 40
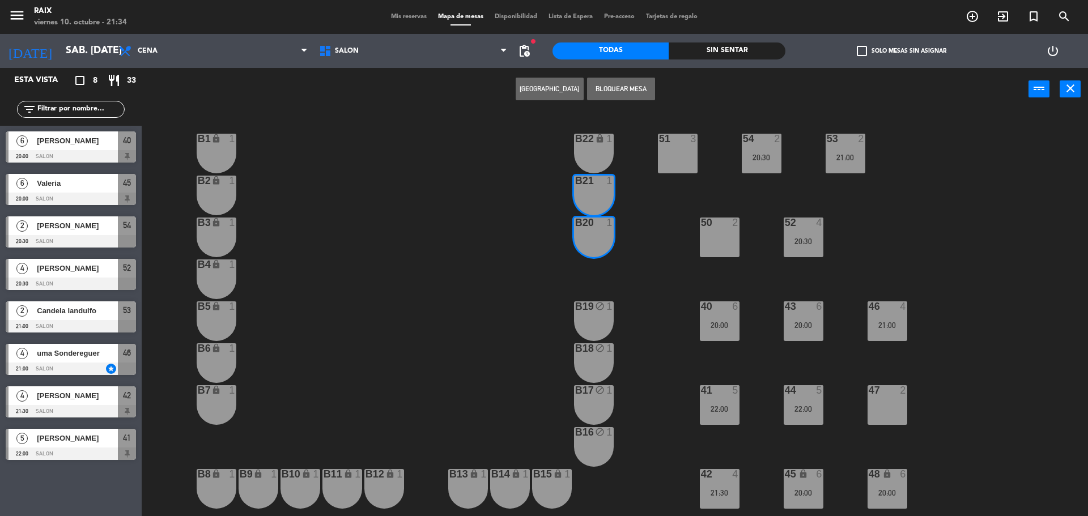
click at [615, 86] on button "Bloquear Mesa" at bounding box center [621, 89] width 68 height 23
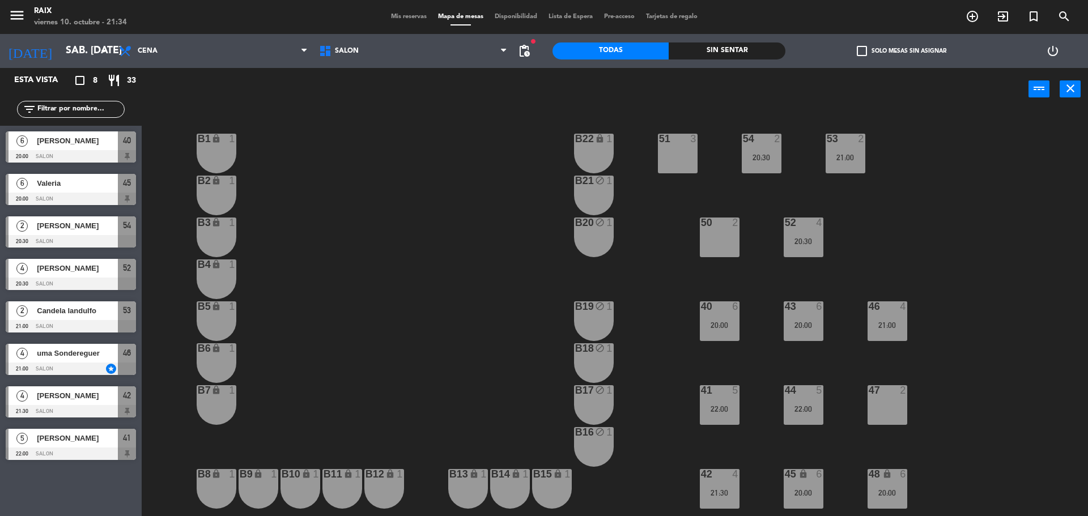
click at [408, 19] on span "Mis reservas" at bounding box center [408, 17] width 47 height 6
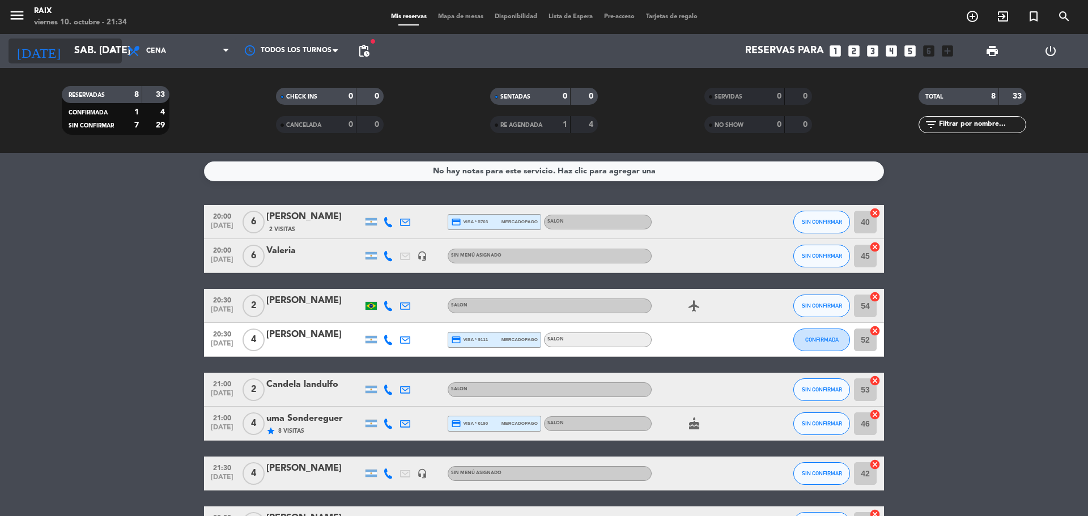
click at [69, 58] on input "sáb. [DATE]" at bounding box center [134, 51] width 131 height 23
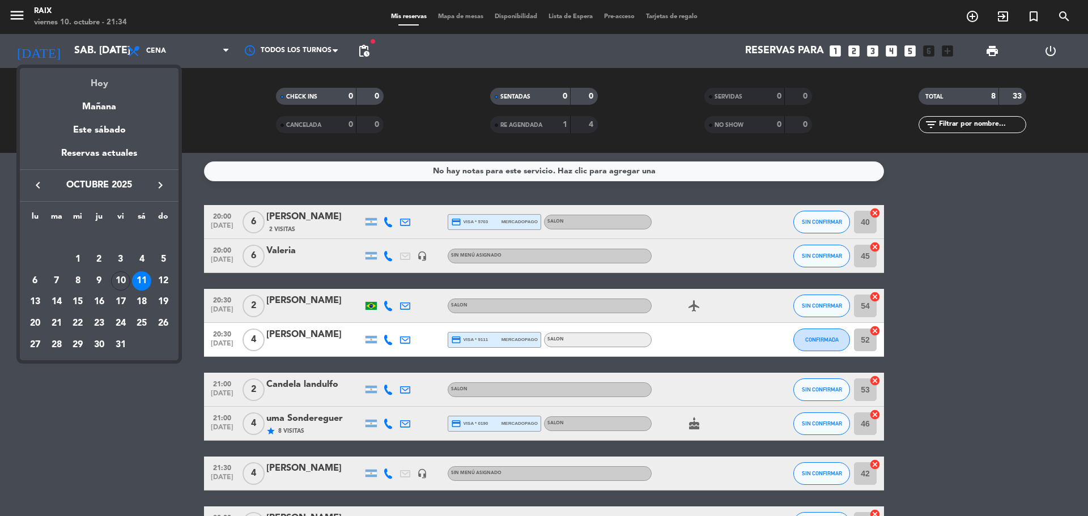
click at [94, 88] on div "Hoy" at bounding box center [99, 79] width 159 height 23
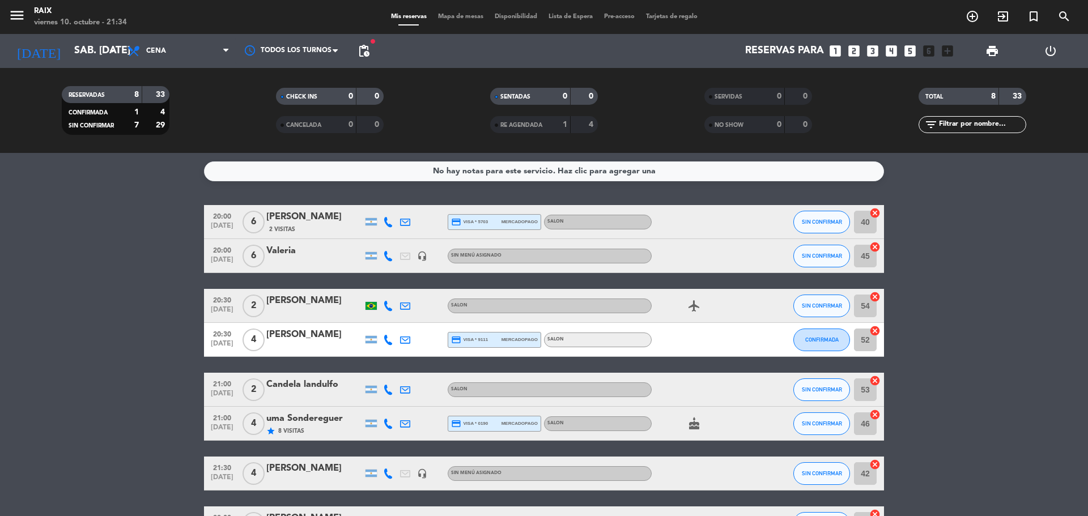
type input "vie. [DATE]"
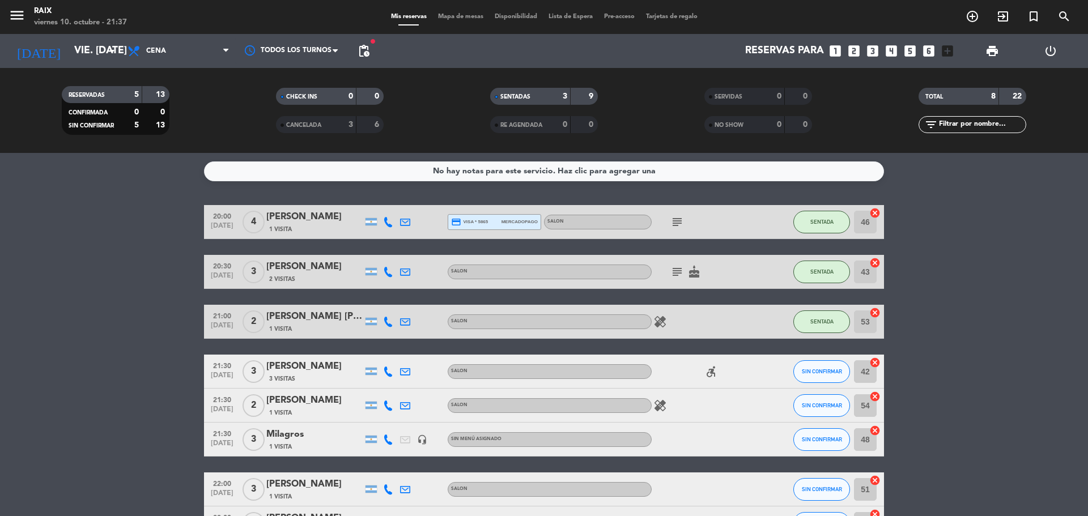
scroll to position [81, 0]
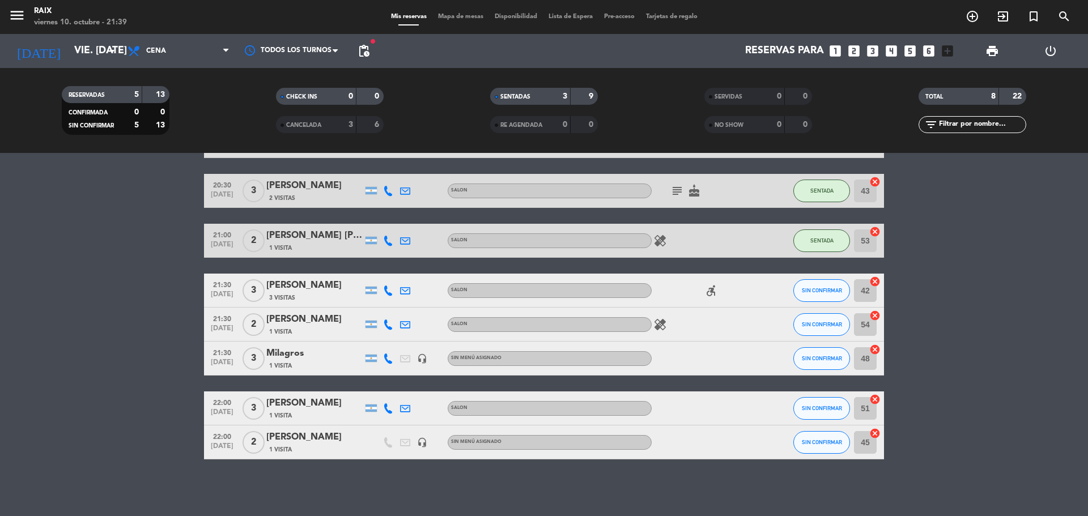
click at [458, 17] on span "Mapa de mesas" at bounding box center [460, 17] width 57 height 6
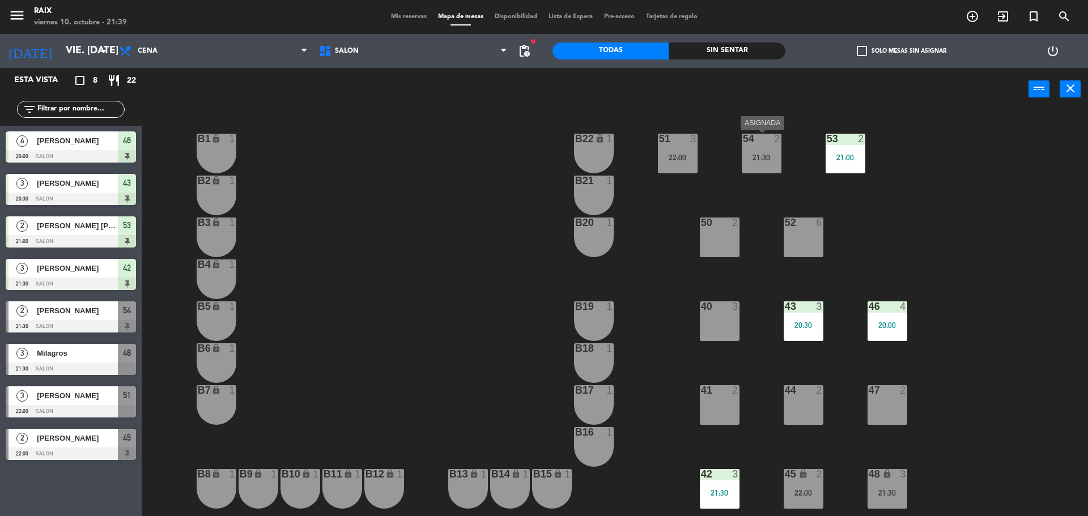
click at [767, 162] on div "54 2 21:30" at bounding box center [762, 154] width 40 height 40
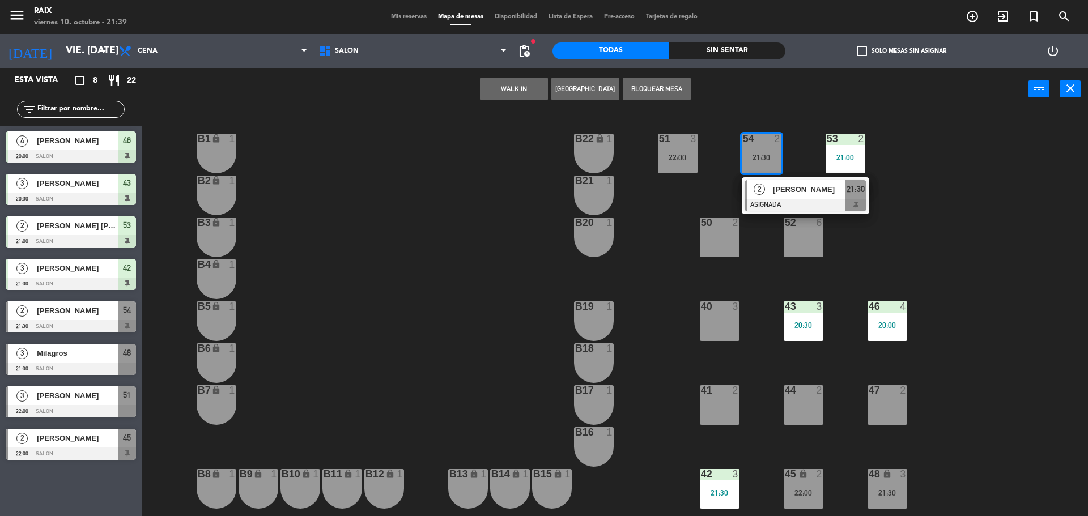
click at [811, 490] on div "22:00" at bounding box center [803, 493] width 40 height 8
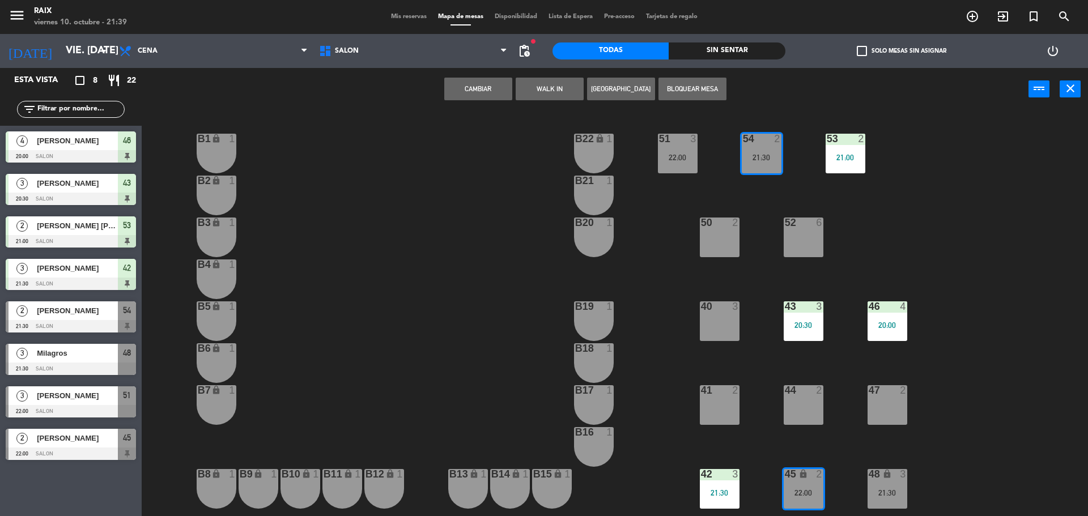
click at [493, 86] on button "Cambiar" at bounding box center [478, 89] width 68 height 23
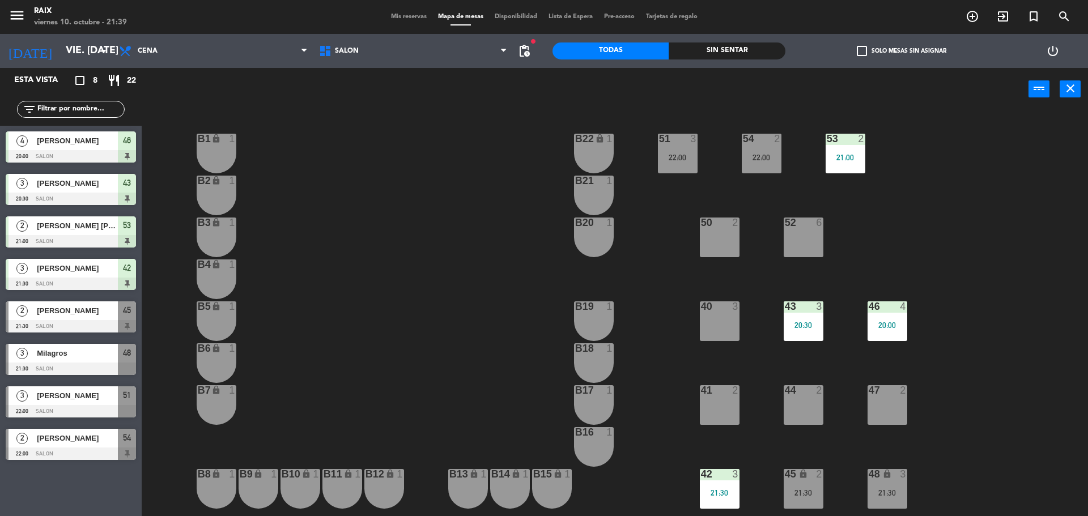
click at [407, 18] on span "Mis reservas" at bounding box center [408, 17] width 47 height 6
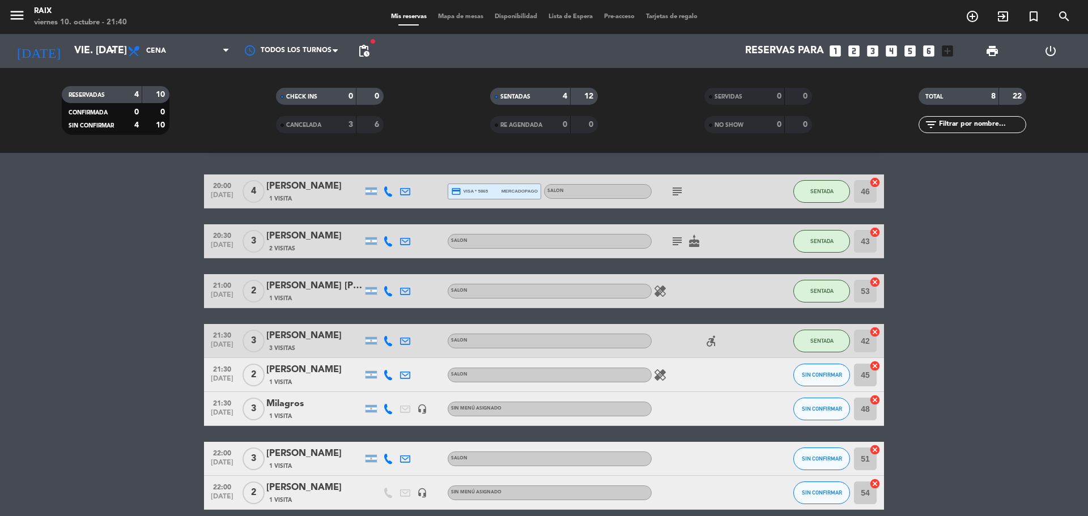
scroll to position [57, 0]
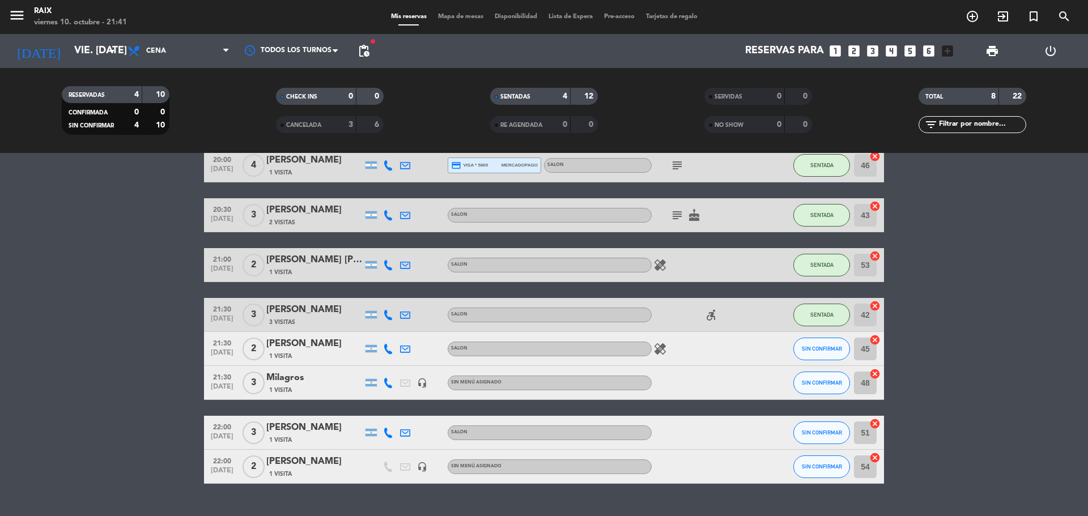
click at [876, 310] on icon "cancel" at bounding box center [874, 305] width 11 height 11
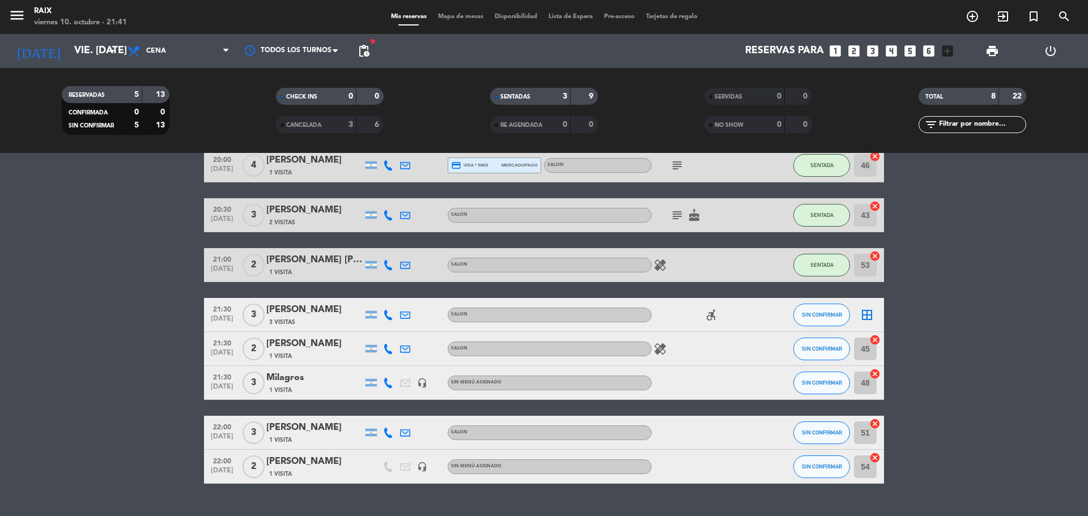
click at [870, 318] on icon "border_all" at bounding box center [867, 315] width 14 height 14
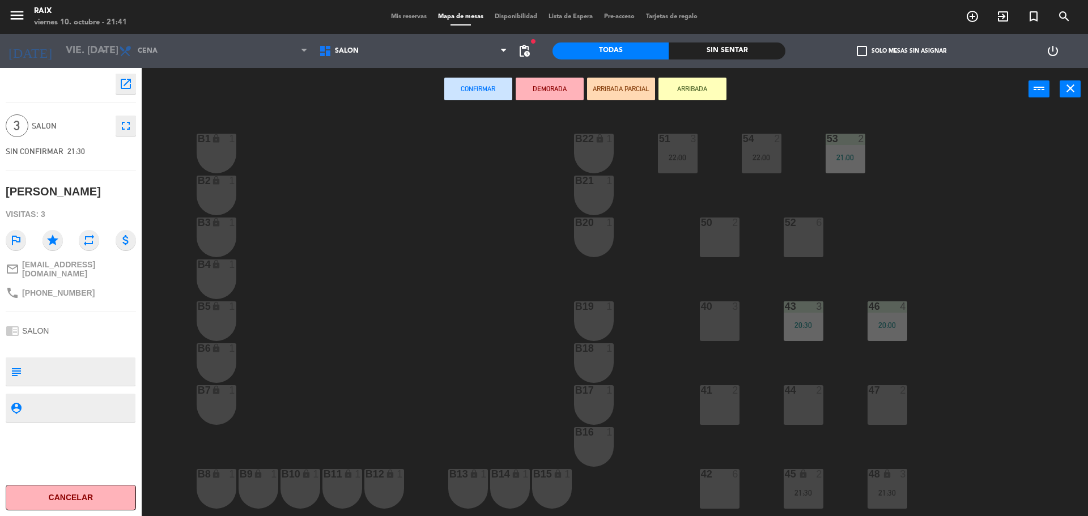
click at [793, 253] on div "52 6" at bounding box center [803, 238] width 40 height 40
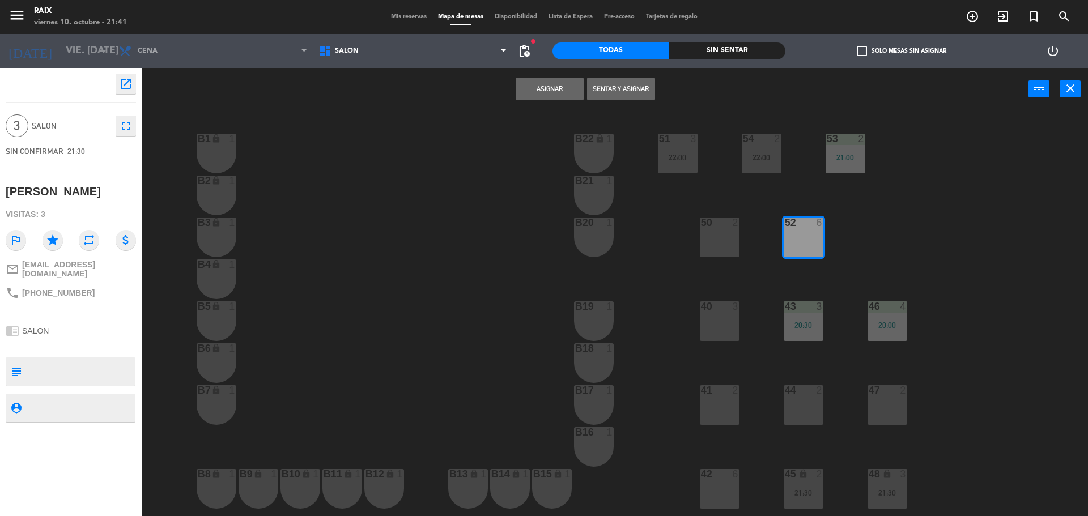
click at [601, 93] on button "Sentar y Asignar" at bounding box center [621, 89] width 68 height 23
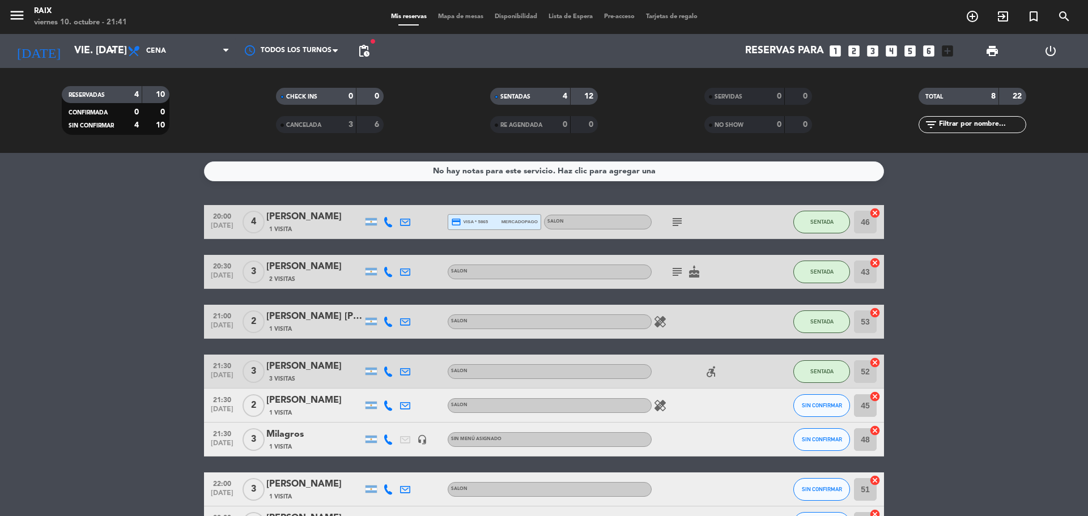
scroll to position [81, 0]
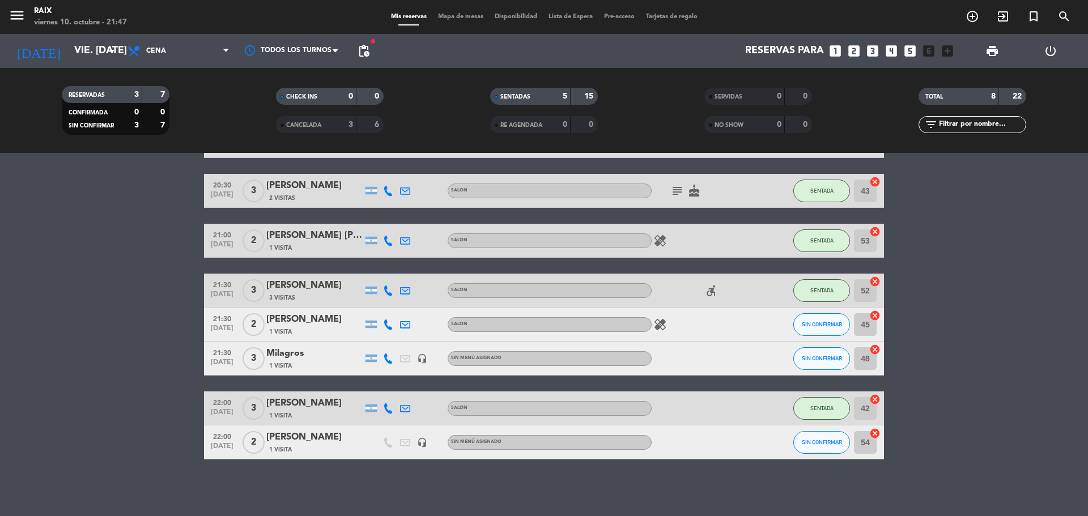
click at [299, 445] on div "1 Visita" at bounding box center [314, 450] width 96 height 10
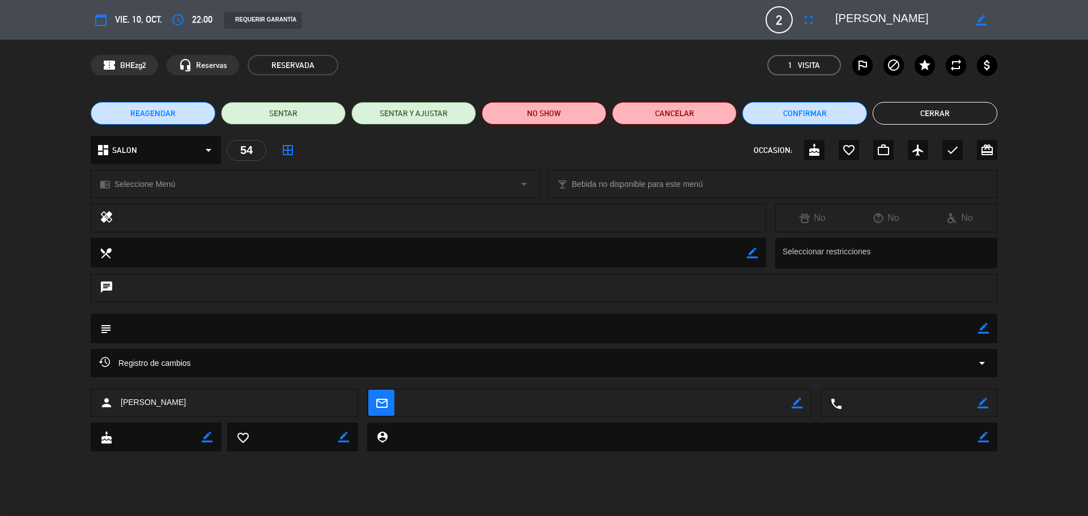
click at [934, 107] on button "Cerrar" at bounding box center [934, 113] width 125 height 23
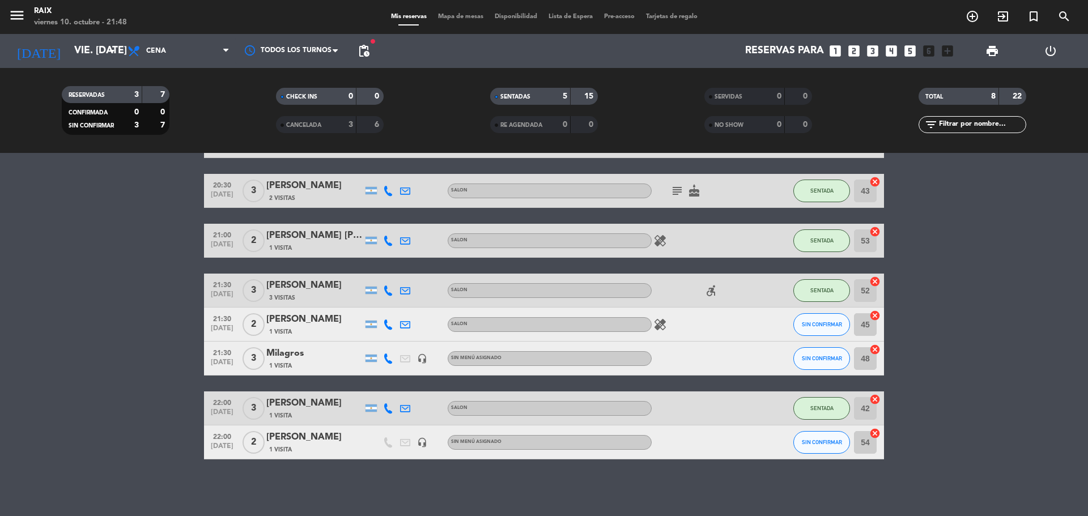
click at [1012, 332] on bookings-row "20:00 [DATE] 4 [PERSON_NAME] 1 Visita credit_card visa * 5865 mercadopago SALON…" at bounding box center [544, 291] width 1088 height 335
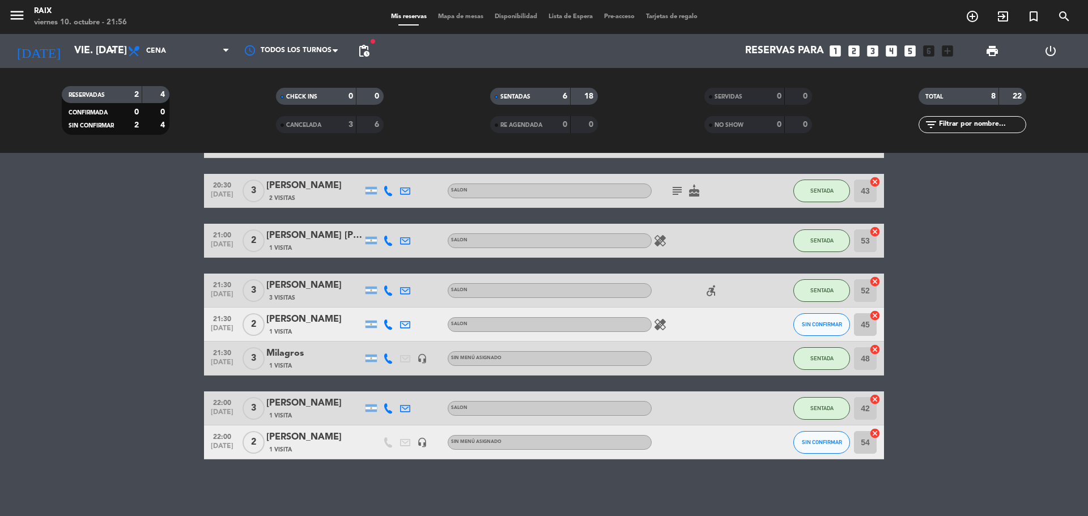
click at [1045, 283] on bookings-row "20:00 [DATE] 4 [PERSON_NAME] 1 Visita credit_card visa * 5865 mercadopago SALON…" at bounding box center [544, 291] width 1088 height 335
click at [818, 315] on button "SIN CONFIRMAR" at bounding box center [821, 324] width 57 height 23
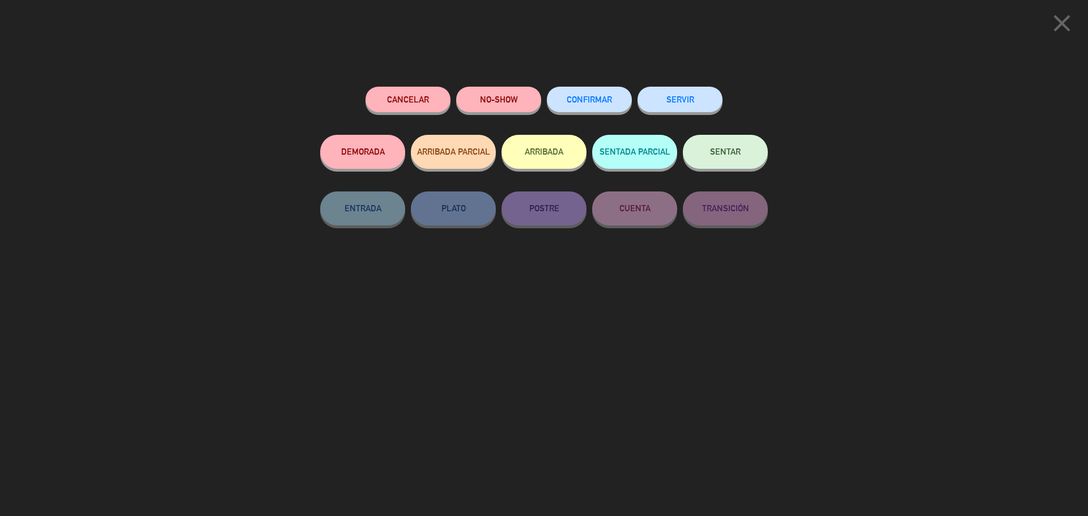
click at [727, 164] on button "SENTAR" at bounding box center [725, 152] width 85 height 34
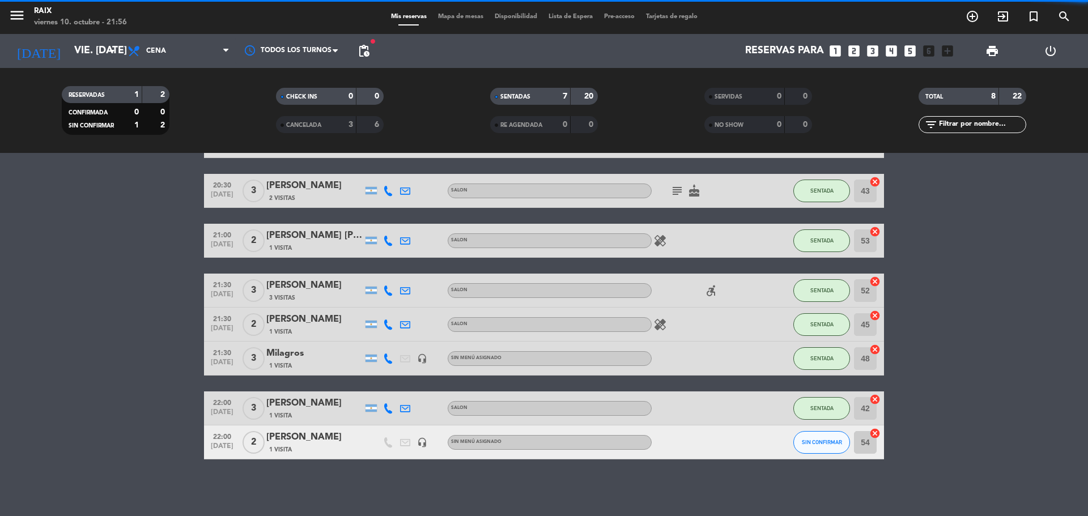
click at [1047, 313] on bookings-row "20:00 [DATE] 4 [PERSON_NAME] 1 Visita credit_card visa * 5865 mercadopago SALON…" at bounding box center [544, 291] width 1088 height 335
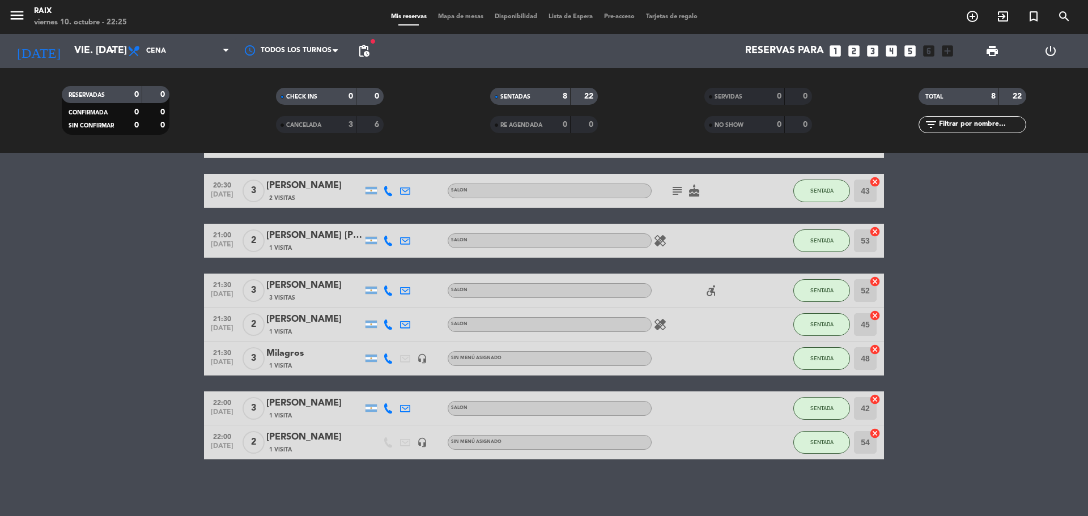
click at [662, 322] on icon "healing" at bounding box center [660, 325] width 14 height 14
click at [666, 246] on icon "healing" at bounding box center [660, 241] width 14 height 14
click at [93, 53] on input "vie. [DATE]" at bounding box center [134, 51] width 131 height 23
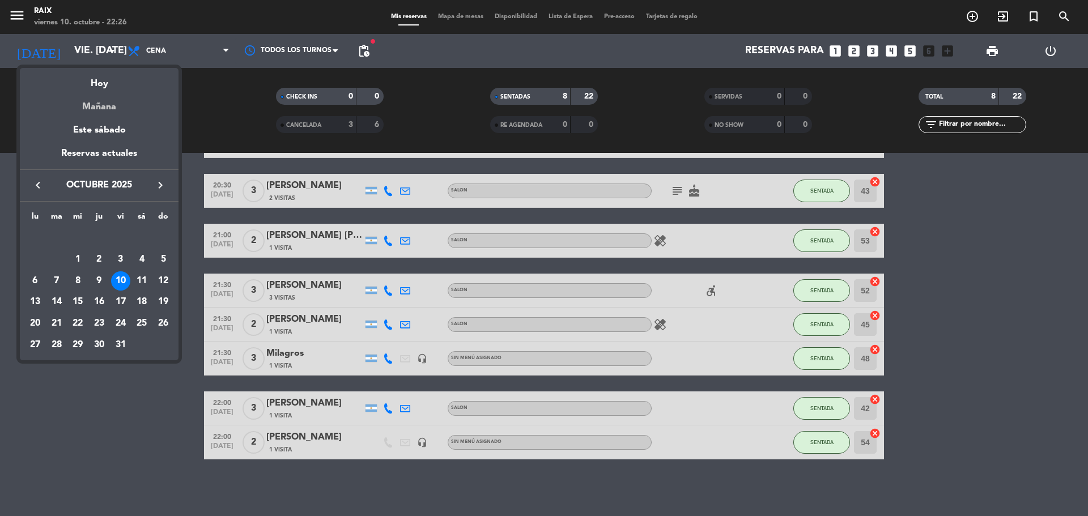
click at [107, 106] on div "Mañana" at bounding box center [99, 102] width 159 height 23
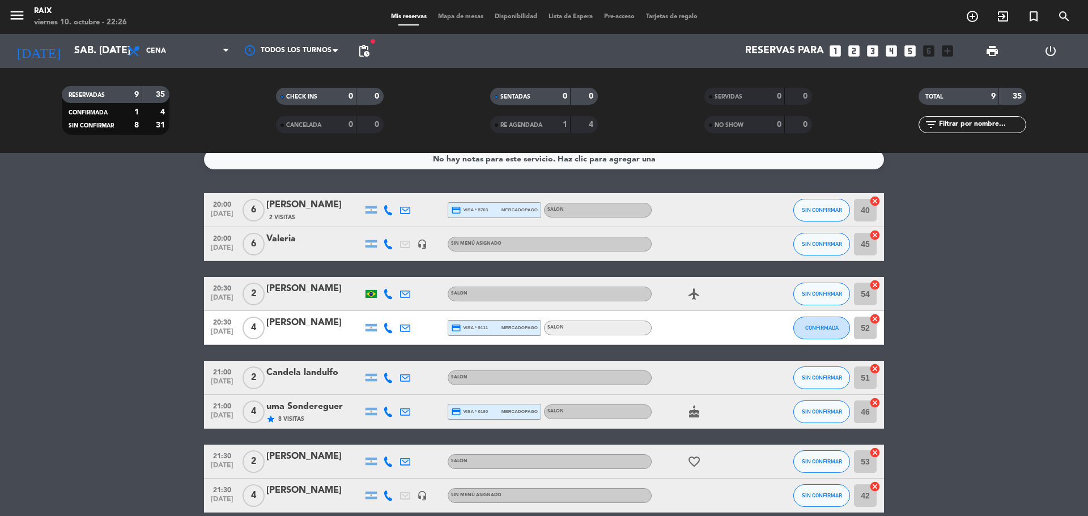
scroll to position [0, 0]
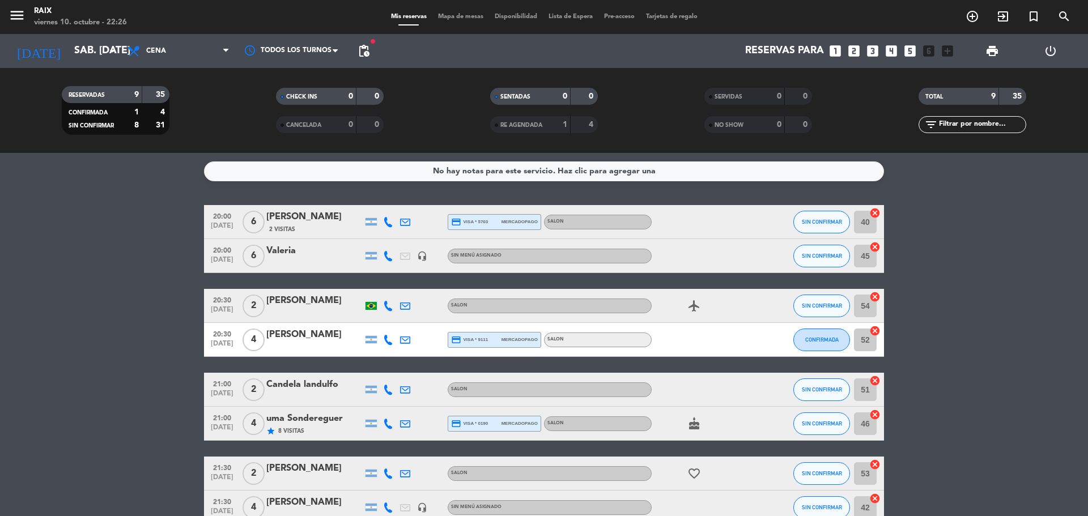
click at [283, 216] on div "[PERSON_NAME]" at bounding box center [314, 217] width 96 height 15
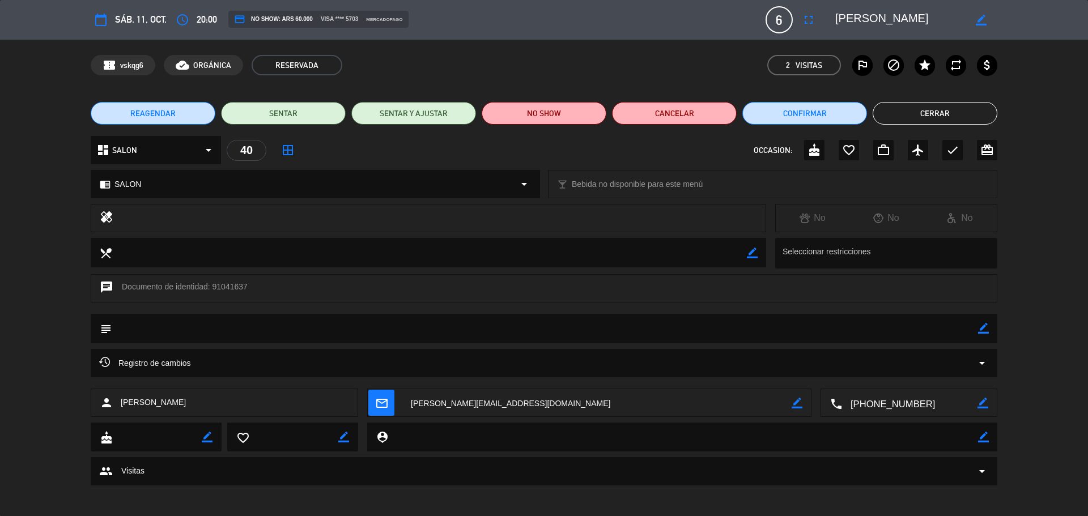
scroll to position [3, 0]
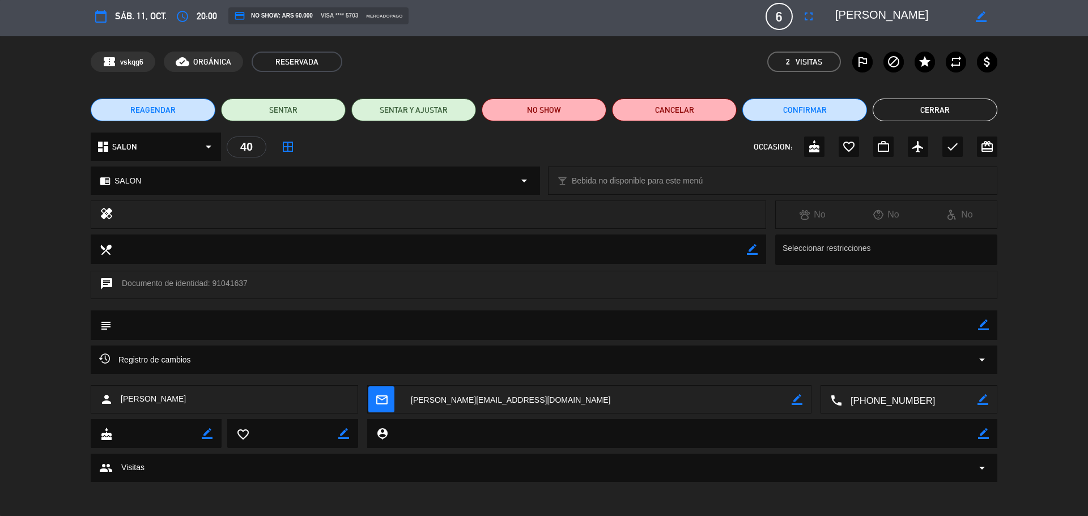
click at [389, 474] on div "group Visitas arrow_drop_down" at bounding box center [543, 468] width 889 height 14
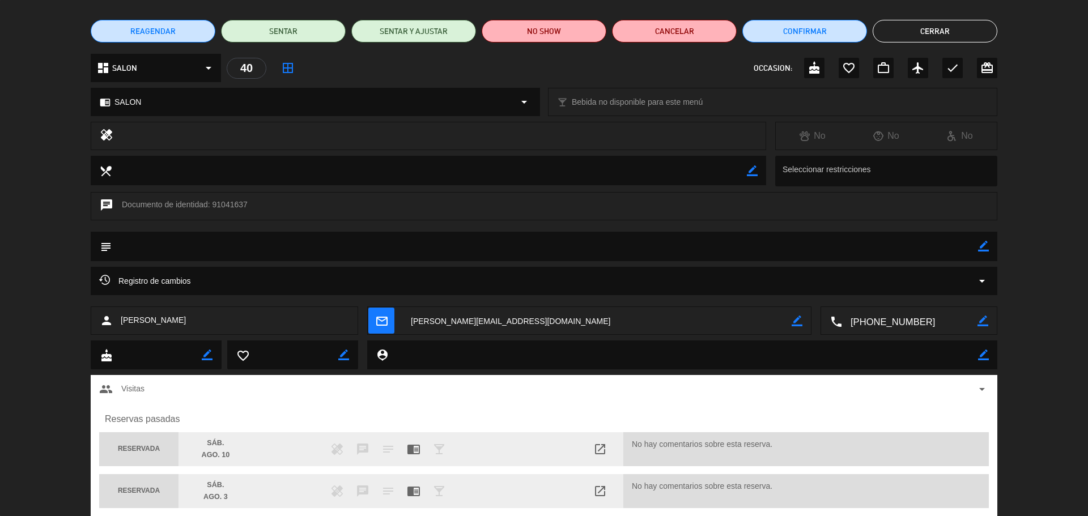
scroll to position [117, 0]
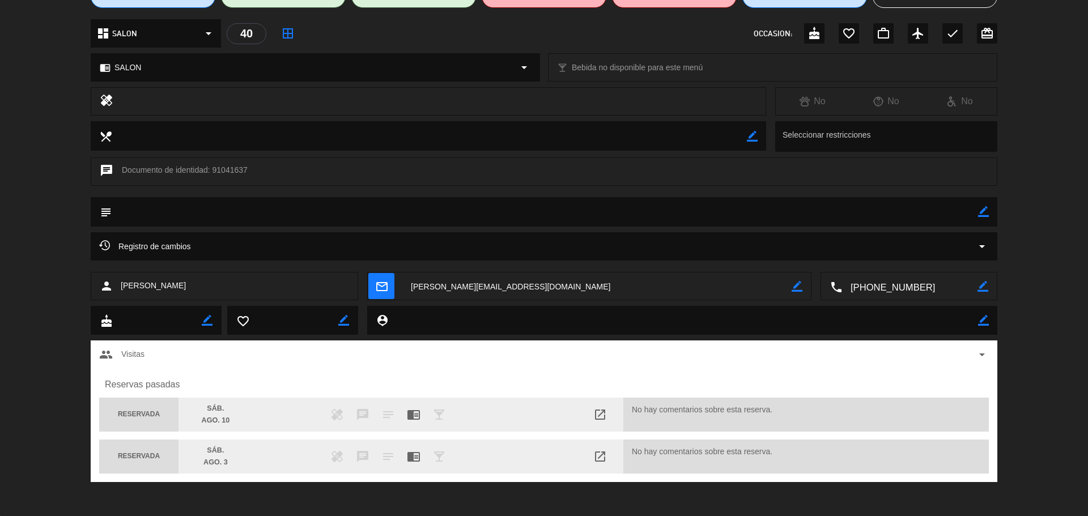
click at [211, 474] on div "Reservas pasadas RESERVADA sáb. ago. 10 healing chat notes chrome_reader_mode l…" at bounding box center [544, 425] width 906 height 113
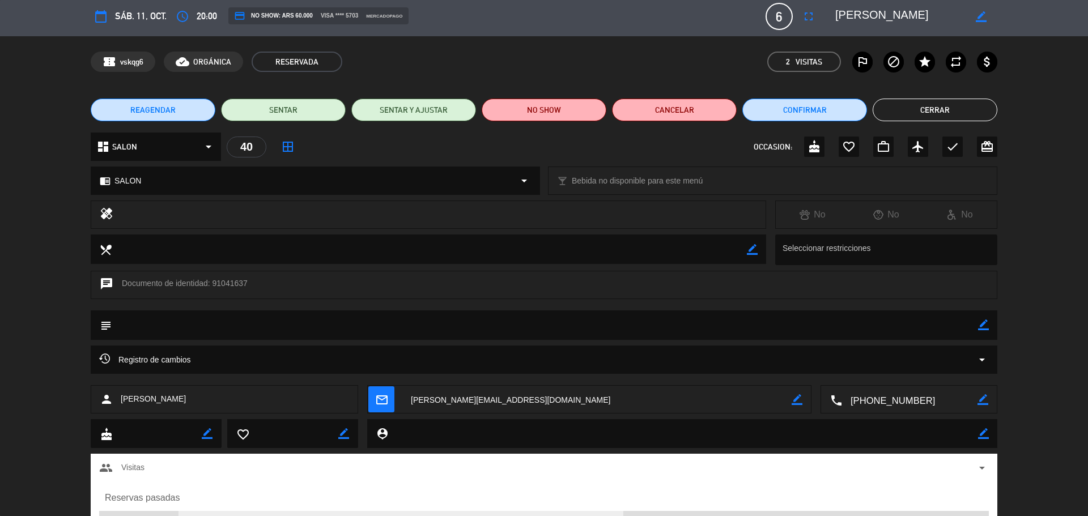
scroll to position [0, 0]
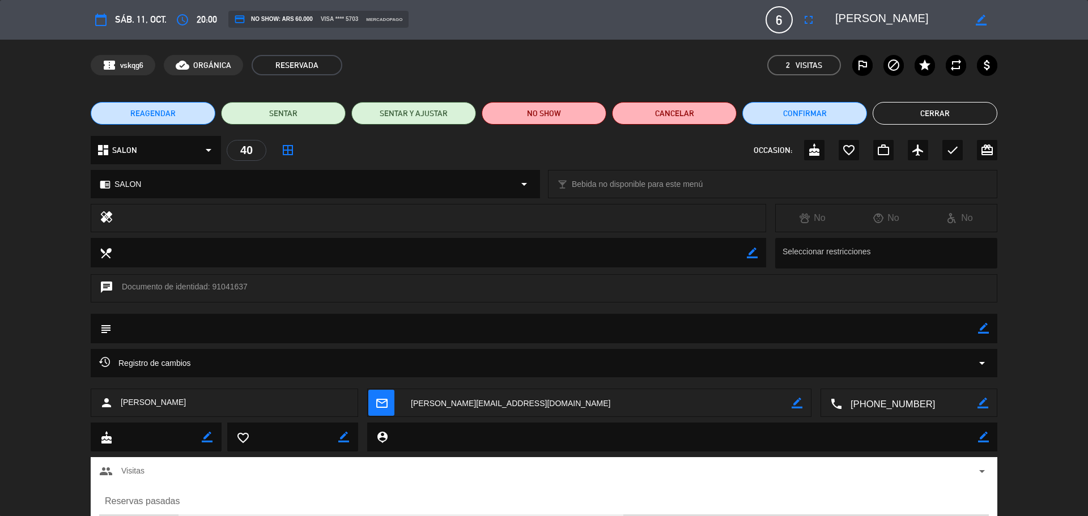
click at [918, 121] on button "Cerrar" at bounding box center [934, 113] width 125 height 23
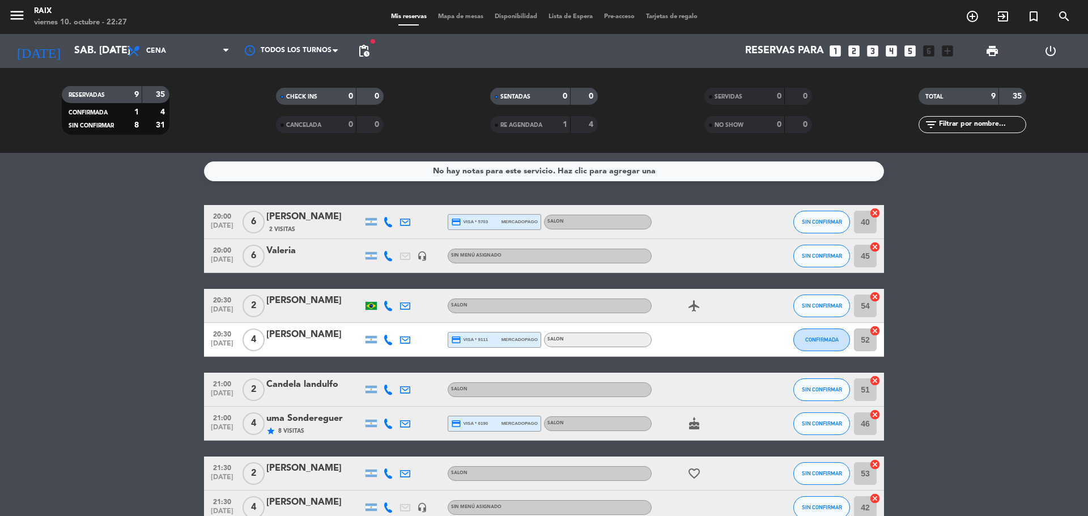
click at [699, 303] on icon "airplanemode_active" at bounding box center [694, 306] width 14 height 14
click at [699, 423] on icon "cake" at bounding box center [694, 424] width 14 height 14
click at [69, 44] on input "sáb. [DATE]" at bounding box center [134, 51] width 131 height 23
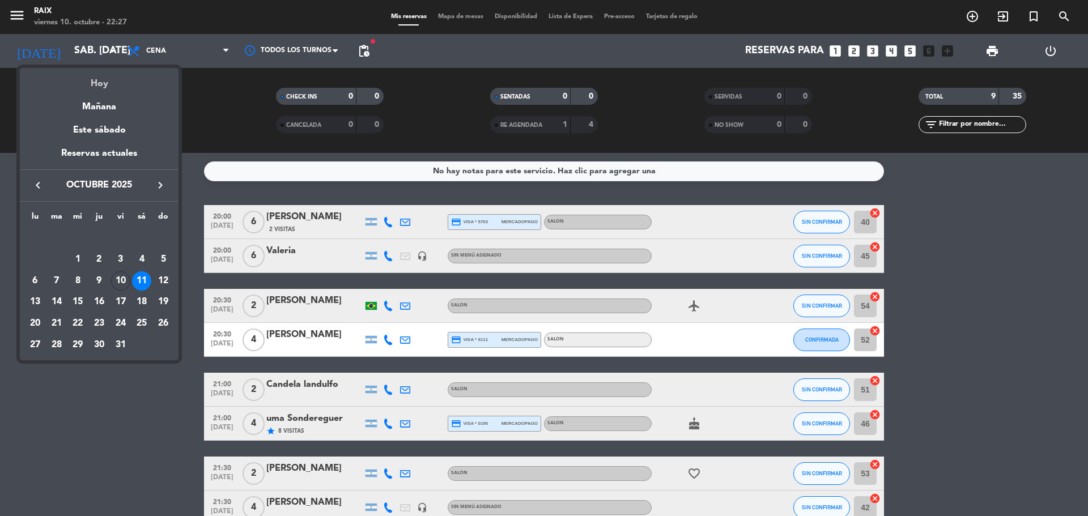
click at [97, 83] on div "Hoy" at bounding box center [99, 79] width 159 height 23
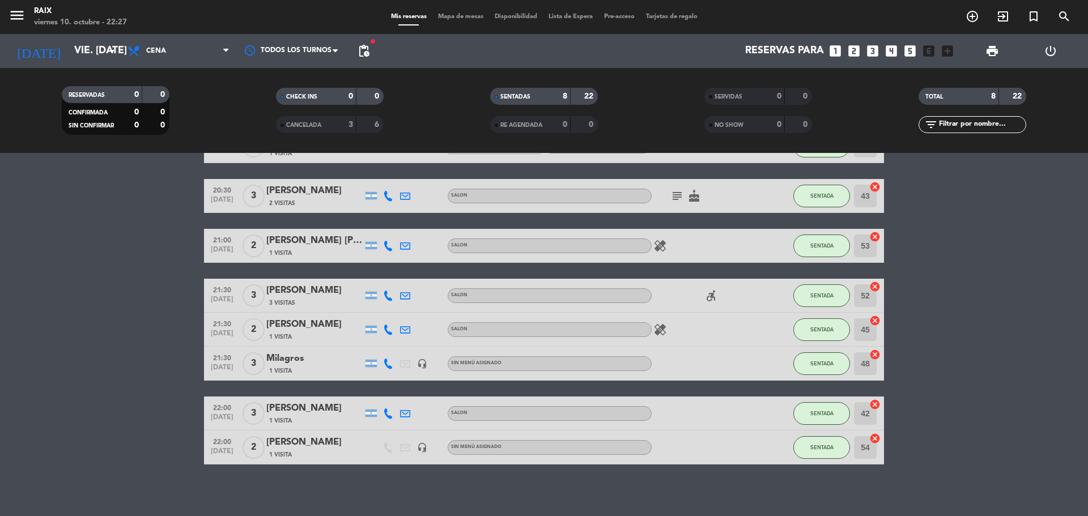
scroll to position [81, 0]
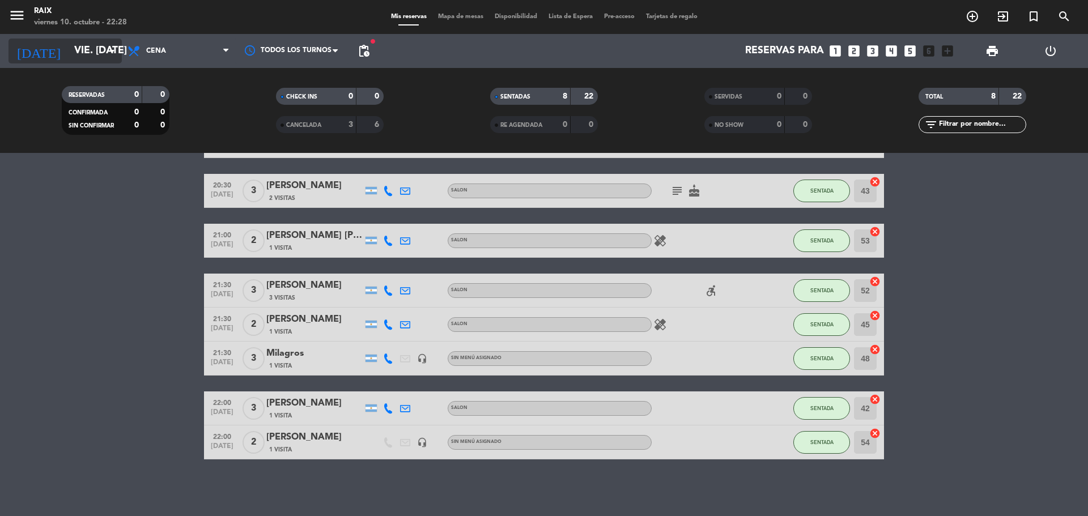
click at [69, 51] on input "vie. [DATE]" at bounding box center [134, 51] width 131 height 23
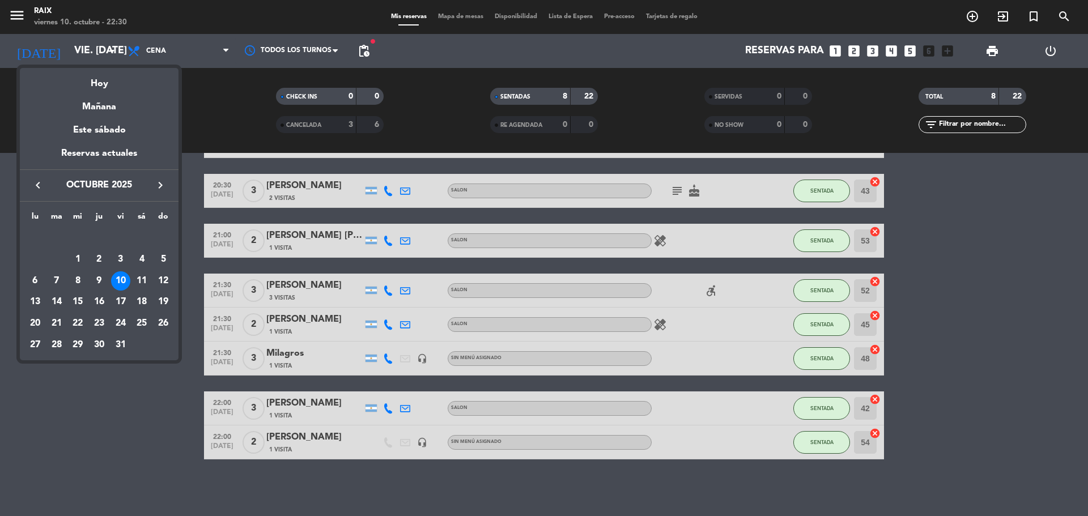
click at [1006, 407] on div at bounding box center [544, 258] width 1088 height 516
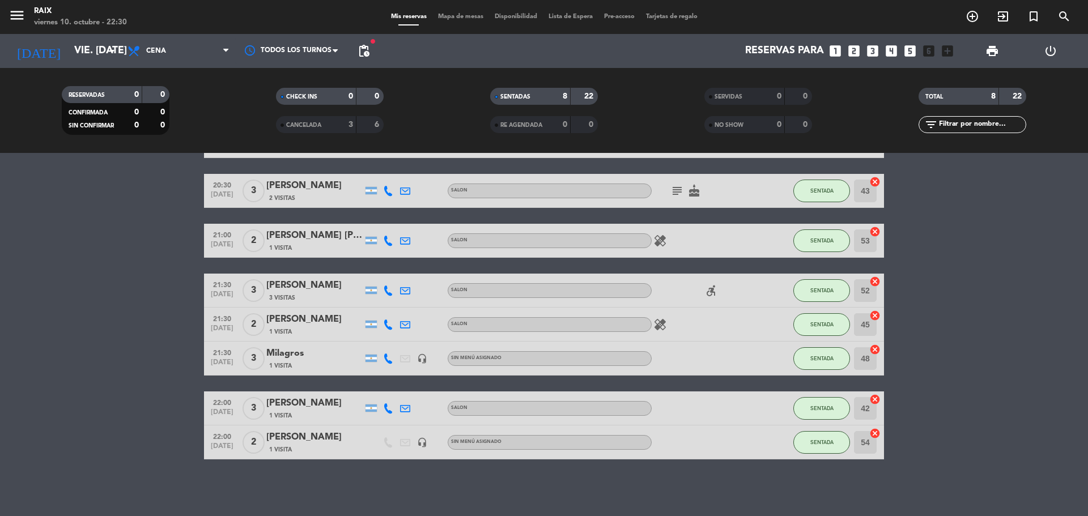
click at [976, 418] on bookings-row "20:00 [DATE] 4 [PERSON_NAME] 1 Visita credit_card visa * 5865 mercadopago SALON…" at bounding box center [544, 291] width 1088 height 335
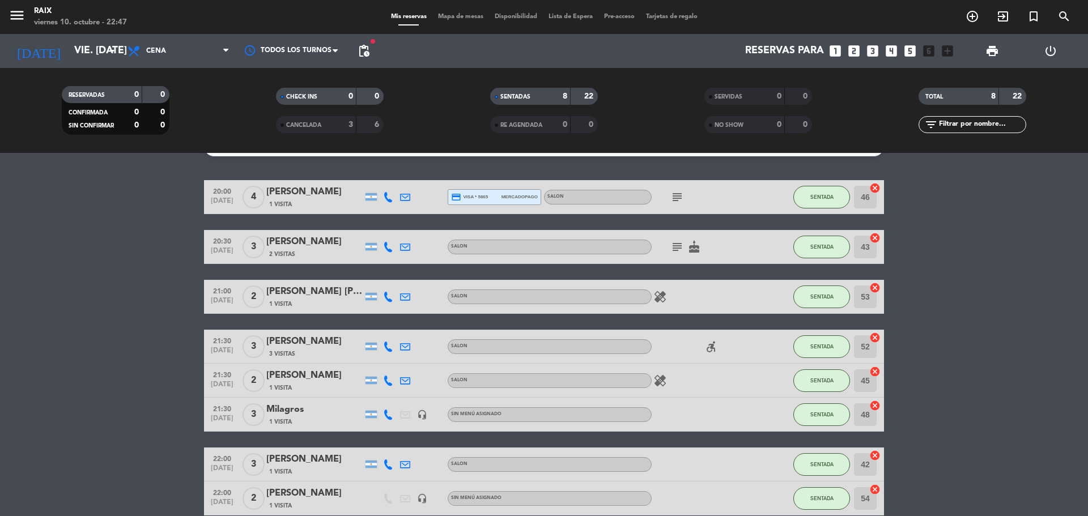
scroll to position [0, 0]
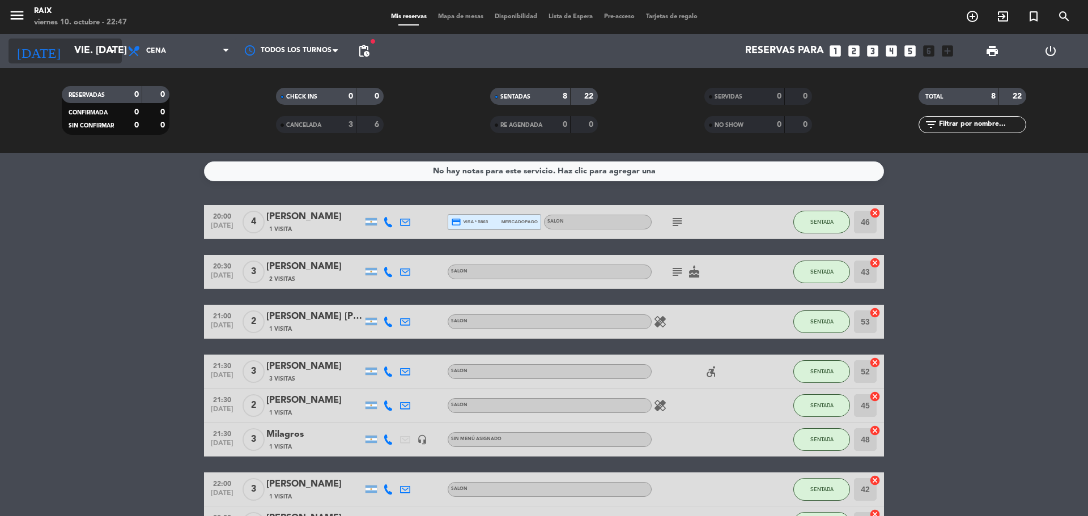
click at [99, 47] on input "vie. [DATE]" at bounding box center [134, 51] width 131 height 23
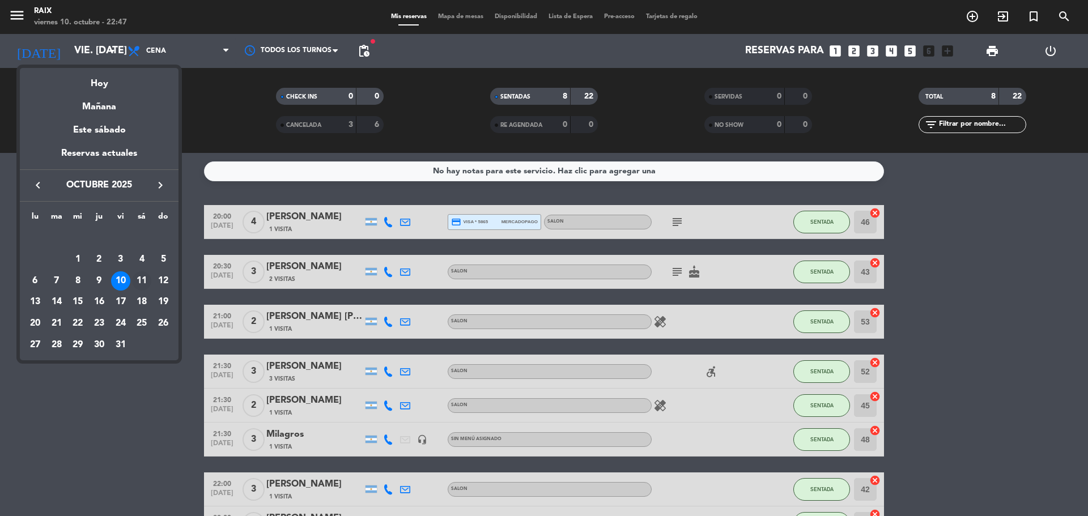
click at [136, 283] on div "11" at bounding box center [141, 280] width 19 height 19
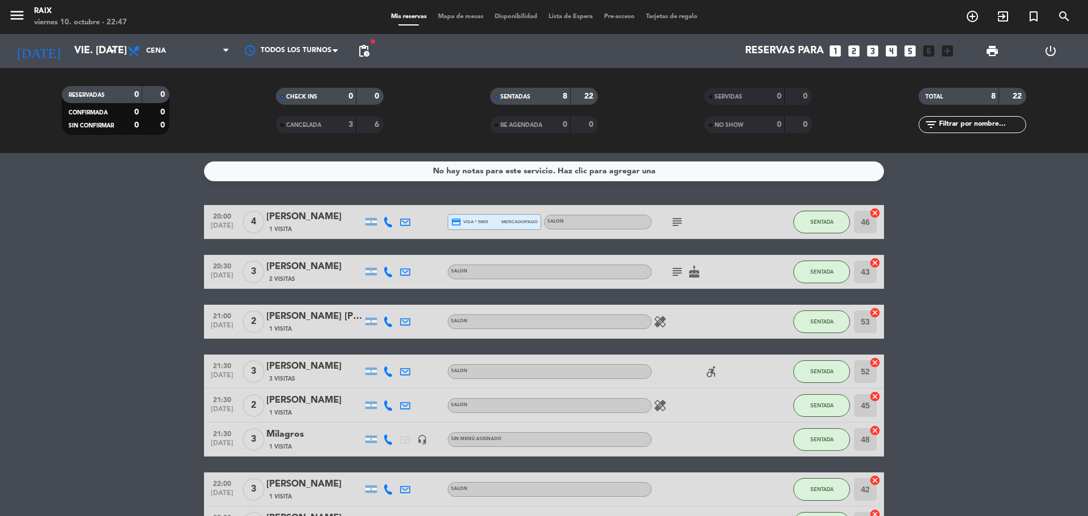
type input "sáb. [DATE]"
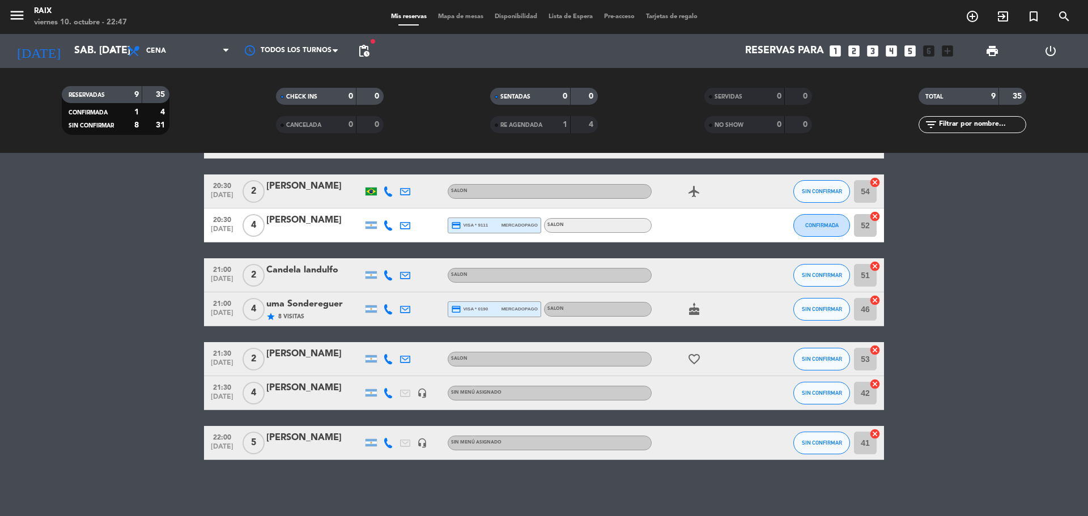
scroll to position [115, 0]
click at [452, 14] on span "Mapa de mesas" at bounding box center [460, 17] width 57 height 6
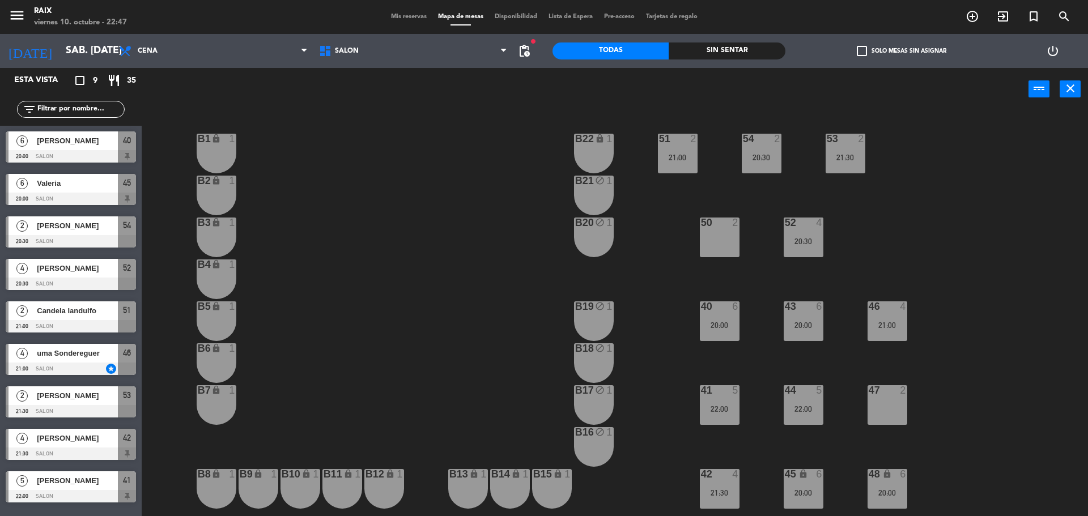
click at [401, 16] on span "Mis reservas" at bounding box center [408, 17] width 47 height 6
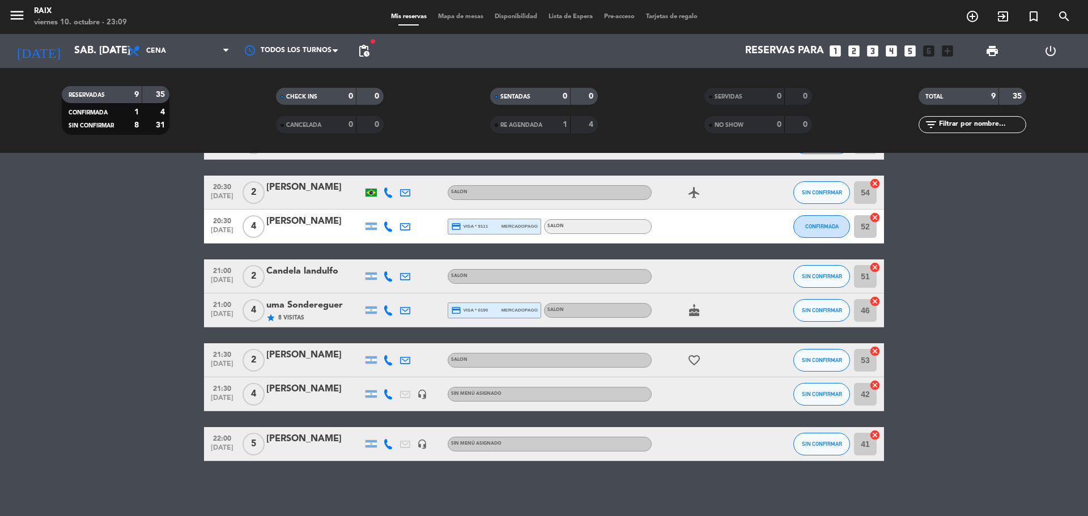
scroll to position [115, 0]
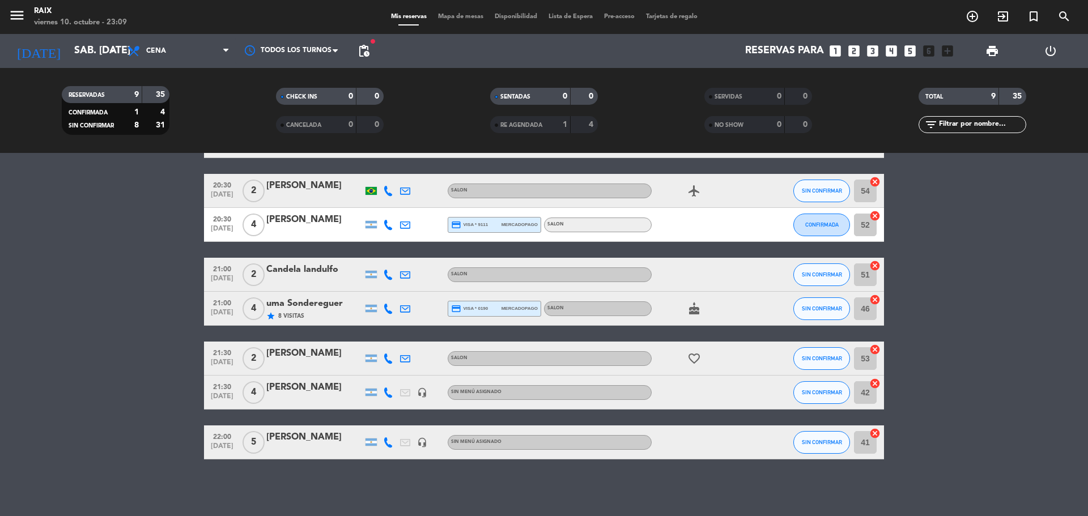
click at [471, 16] on span "Mapa de mesas" at bounding box center [460, 17] width 57 height 6
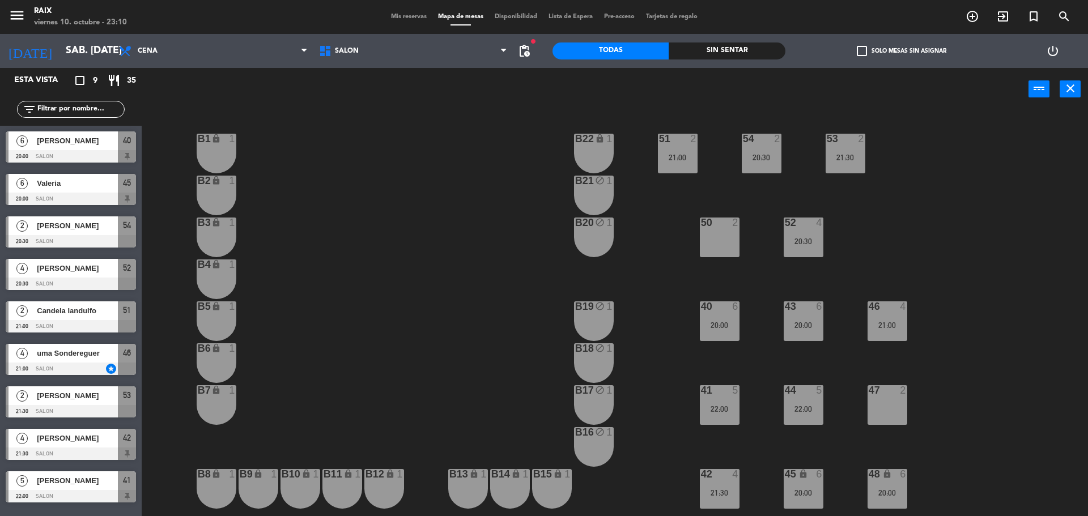
click at [405, 17] on span "Mis reservas" at bounding box center [408, 17] width 47 height 6
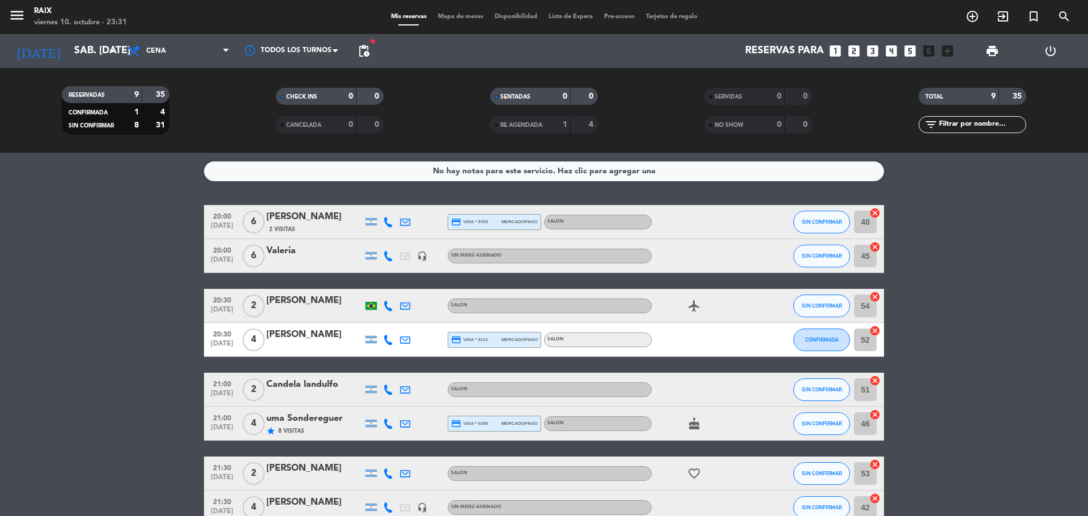
click at [454, 22] on div "Mis reservas Mapa de mesas Disponibilidad Lista de Espera Pre-acceso Tarjetas d…" at bounding box center [544, 17] width 318 height 10
click at [459, 10] on div "menu RAIX viernes 10. octubre - 23:31 Mis reservas Mapa de mesas Disponibilidad…" at bounding box center [544, 17] width 1088 height 34
click at [471, 16] on span "Mapa de mesas" at bounding box center [460, 17] width 57 height 6
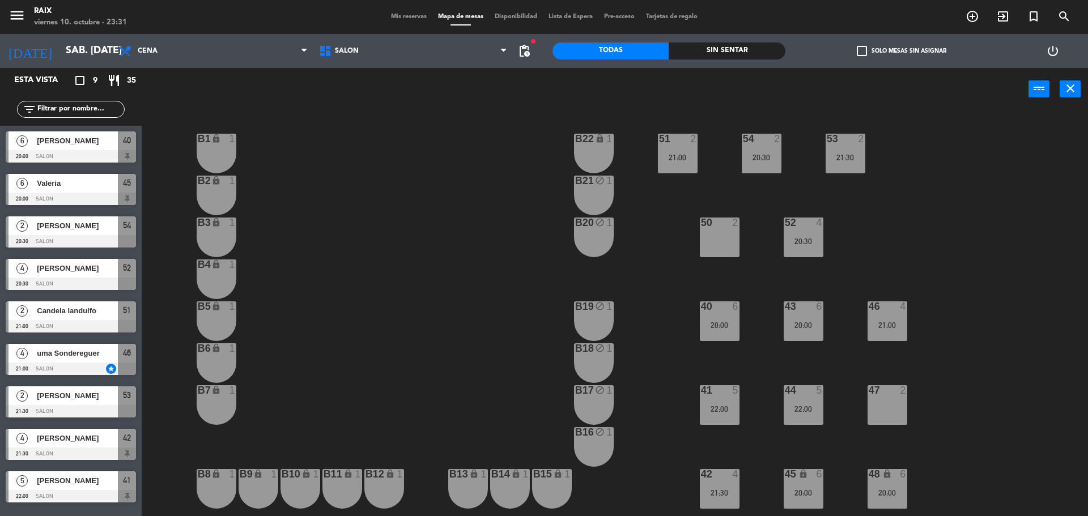
click at [1057, 299] on div "51 2 21:00 53 2 21:30 54 2 20:30 B1 lock 1 B22 lock 1 B2 lock 1 B21 block 1 50 …" at bounding box center [619, 316] width 935 height 406
click at [387, 231] on div "51 2 21:00 53 2 21:30 54 2 20:30 B1 lock 1 B22 lock 1 B2 lock 1 B21 block 1 50 …" at bounding box center [619, 316] width 935 height 406
click at [389, 20] on span "Mis reservas" at bounding box center [408, 17] width 47 height 6
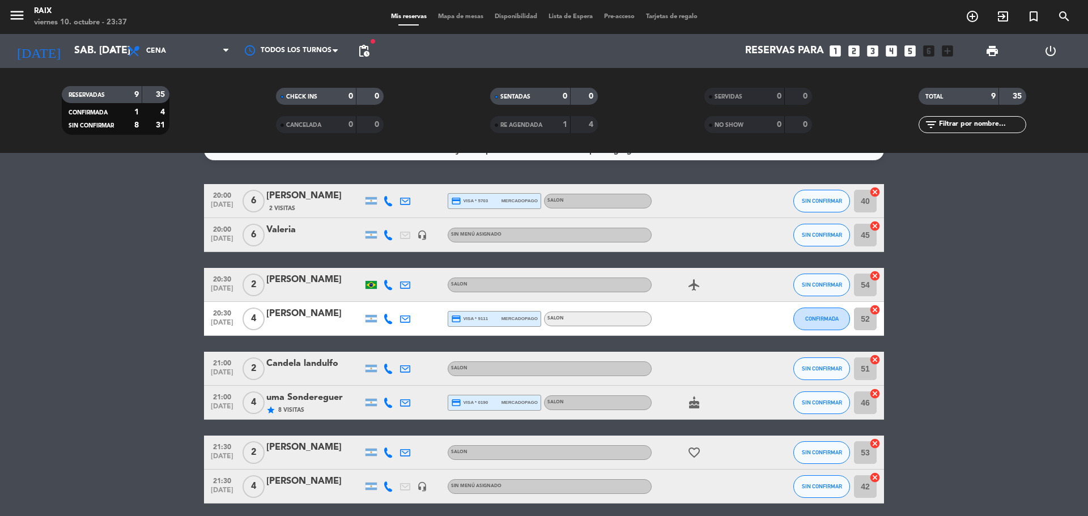
scroll to position [23, 0]
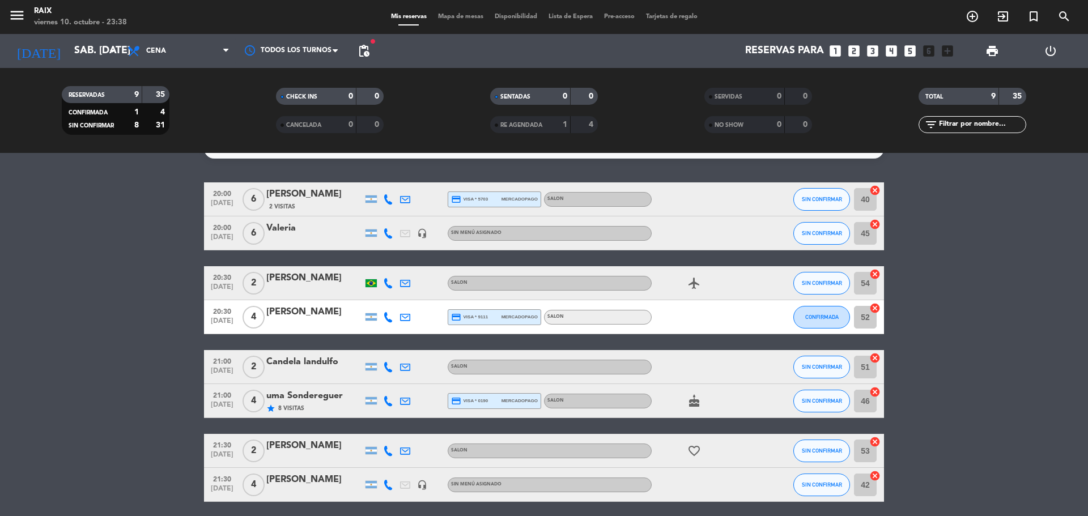
click at [438, 7] on div "menu RAIX viernes 10. octubre - 23:38 Mis reservas Mapa de mesas Disponibilidad…" at bounding box center [544, 17] width 1088 height 34
click at [449, 11] on div "menu RAIX viernes 10. octubre - 23:38 Mis reservas Mapa de mesas Disponibilidad…" at bounding box center [544, 17] width 1088 height 34
click at [457, 15] on span "Mapa de mesas" at bounding box center [460, 17] width 57 height 6
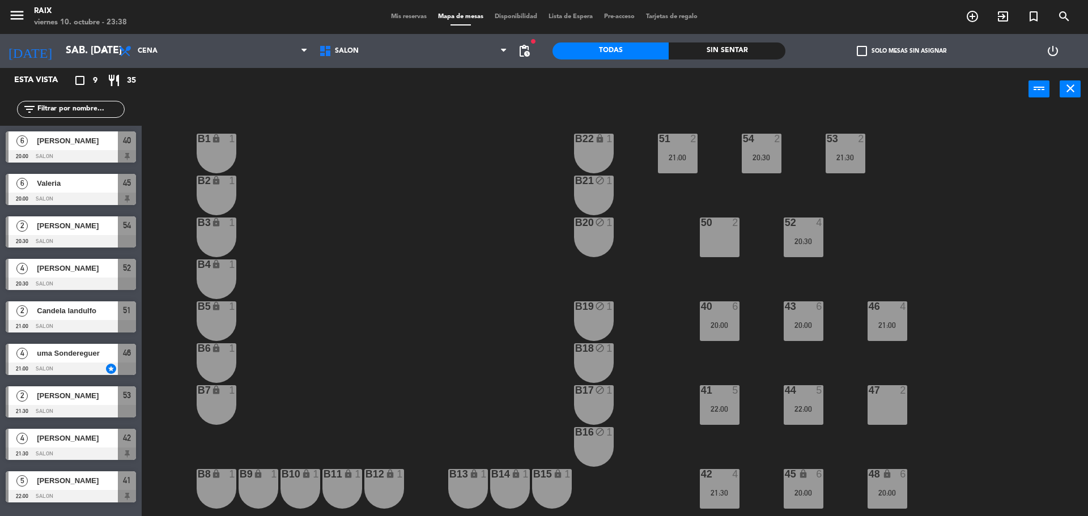
click at [909, 404] on div "51 2 21:00 53 2 21:30 54 2 20:30 B1 lock 1 B22 lock 1 B2 lock 1 B21 block 1 50 …" at bounding box center [619, 316] width 935 height 406
click at [895, 402] on div "47 2" at bounding box center [887, 405] width 40 height 40
click at [634, 89] on button "Bloquear Mesa" at bounding box center [621, 89] width 68 height 23
click at [1045, 310] on div "51 2 21:00 53 2 21:30 54 2 20:30 B1 lock 1 B22 lock 1 B2 lock 1 B21 block 1 50 …" at bounding box center [619, 316] width 935 height 406
click at [412, 14] on span "Mis reservas" at bounding box center [408, 17] width 47 height 6
